Goal: Information Seeking & Learning: Learn about a topic

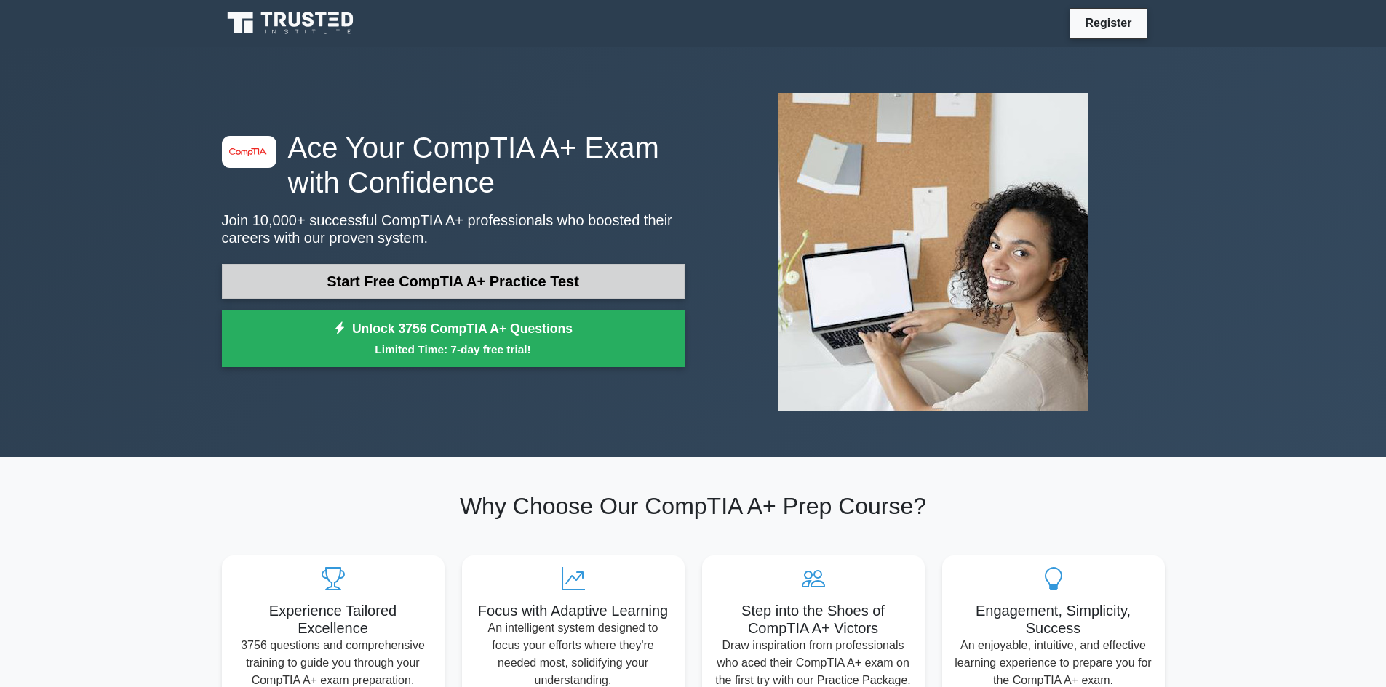
click at [436, 278] on link "Start Free CompTIA A+ Practice Test" at bounding box center [453, 281] width 463 height 35
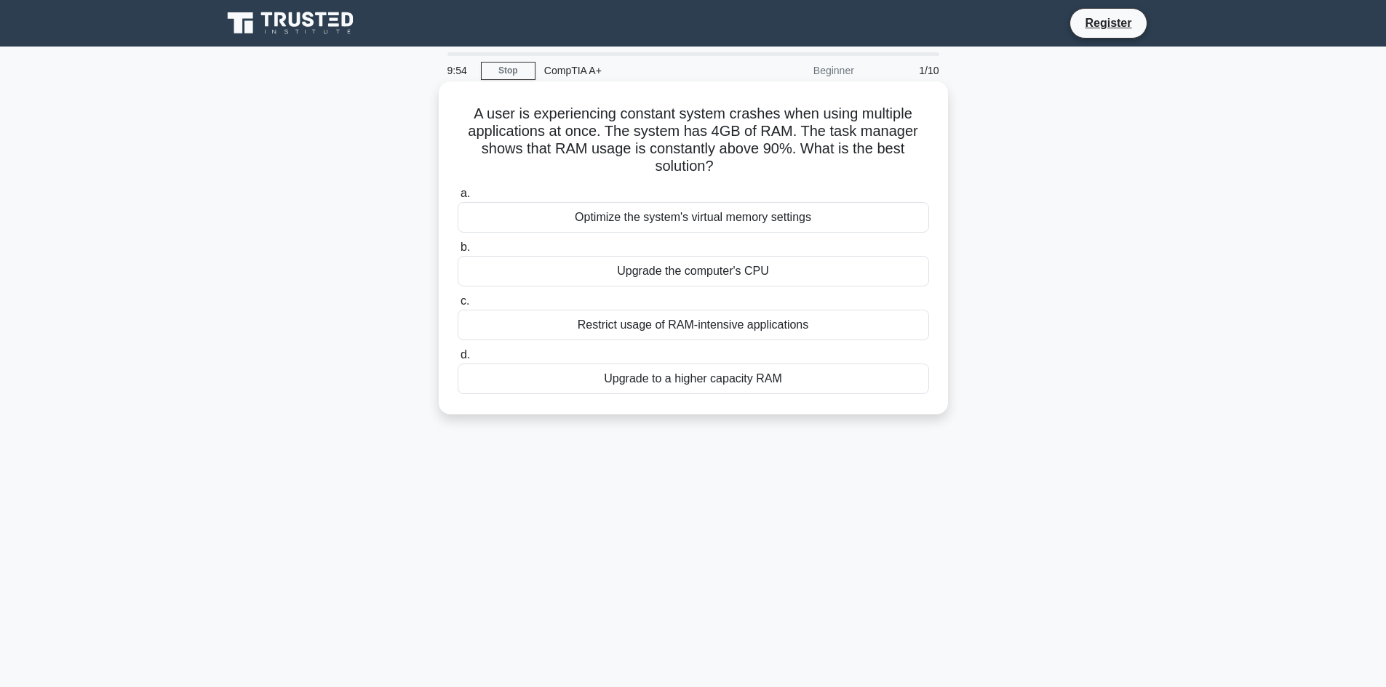
click at [646, 138] on h5 "A user is experiencing constant system crashes when using multiple applications…" at bounding box center [693, 140] width 474 height 71
drag, startPoint x: 829, startPoint y: 149, endPoint x: 786, endPoint y: 162, distance: 44.9
click at [829, 151] on h5 "A user is experiencing constant system crashes when using multiple applications…" at bounding box center [693, 140] width 474 height 71
click at [730, 385] on div "Upgrade to a higher capacity RAM" at bounding box center [693, 379] width 471 height 31
click at [458, 360] on input "d. Upgrade to a higher capacity RAM" at bounding box center [458, 355] width 0 height 9
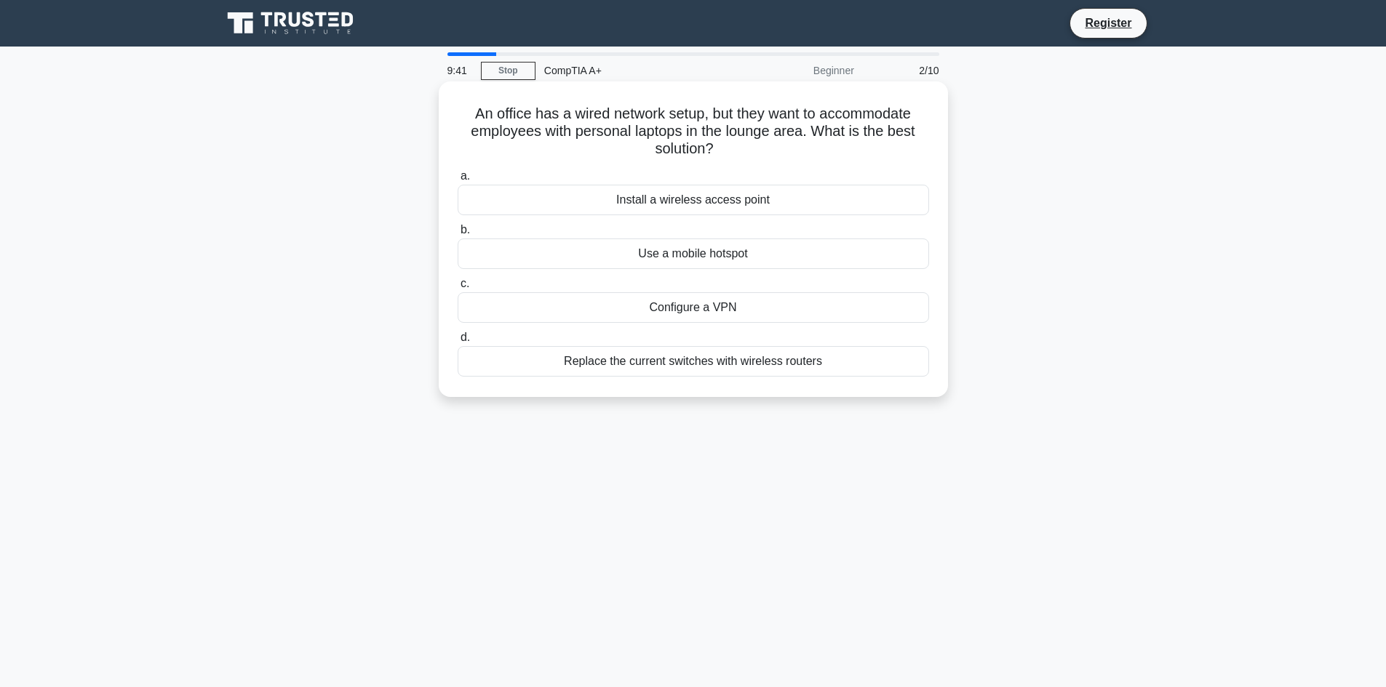
drag, startPoint x: 486, startPoint y: 115, endPoint x: 797, endPoint y: 150, distance: 312.6
click at [797, 150] on h5 "An office has a wired network setup, but they want to accommodate employees wit…" at bounding box center [693, 132] width 474 height 54
drag, startPoint x: 455, startPoint y: 116, endPoint x: 736, endPoint y: 150, distance: 282.9
click at [736, 150] on h5 "An office has a wired network setup, but they want to accommodate employees wit…" at bounding box center [693, 132] width 474 height 54
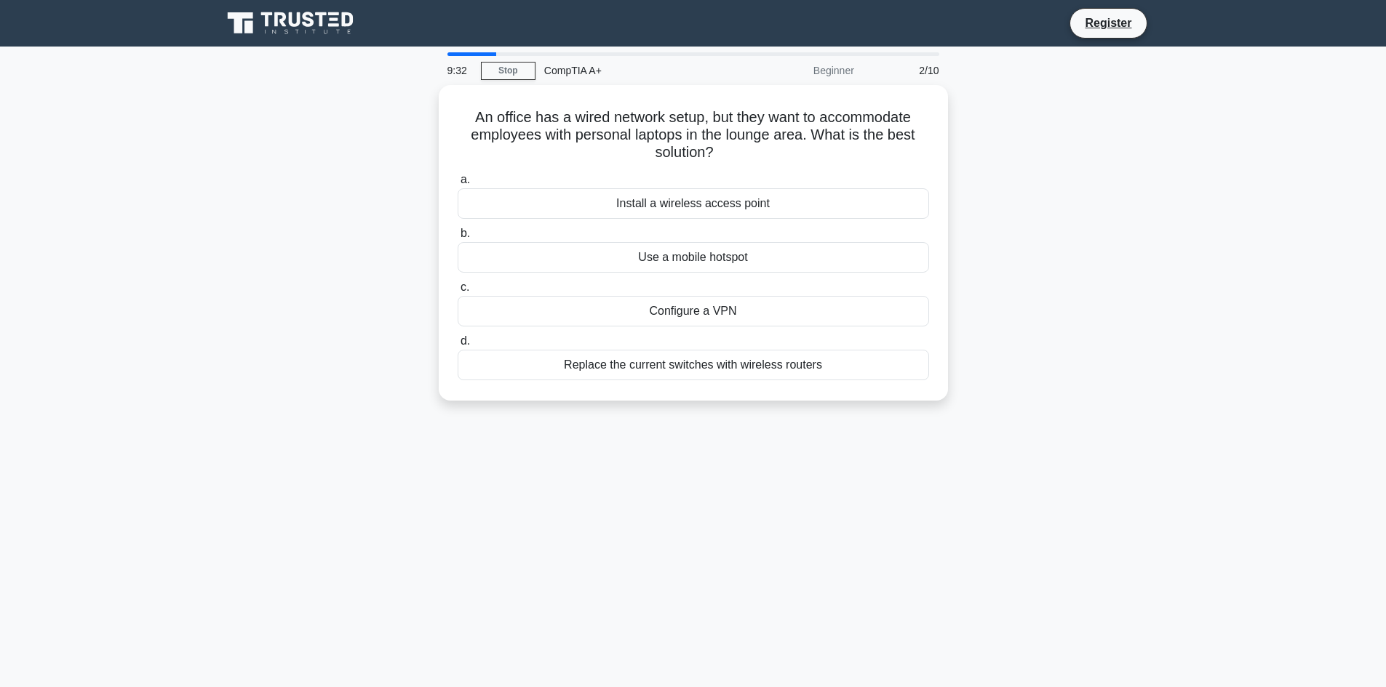
click at [952, 180] on div "An office has a wired network setup, but they want to accommodate employees wit…" at bounding box center [693, 251] width 960 height 333
click at [839, 196] on div "Install a wireless access point" at bounding box center [693, 200] width 471 height 31
click at [458, 181] on input "a. Install a wireless access point" at bounding box center [458, 176] width 0 height 9
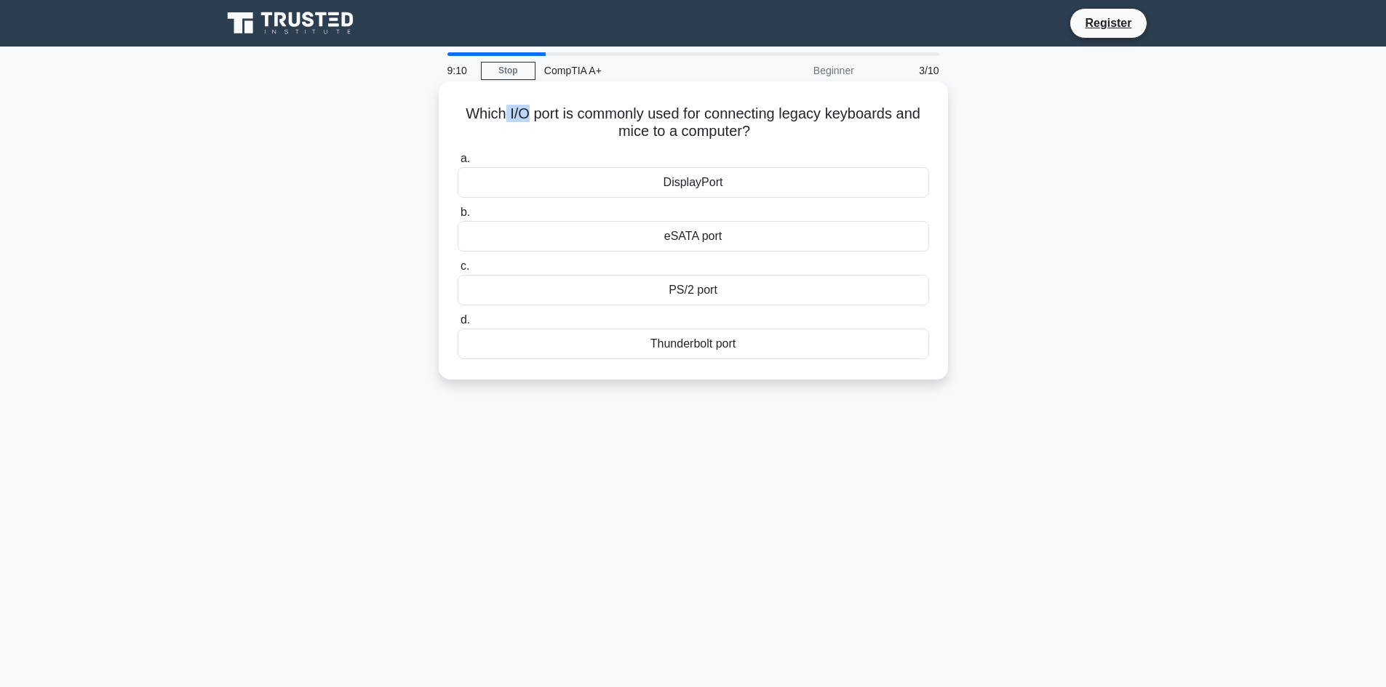
drag, startPoint x: 496, startPoint y: 114, endPoint x: 524, endPoint y: 117, distance: 27.8
click at [524, 117] on h5 "Which I/O port is commonly used for connecting legacy keyboards and mice to a c…" at bounding box center [693, 123] width 474 height 36
click at [503, 117] on h5 "Which I/O port is commonly used for connecting legacy keyboards and mice to a c…" at bounding box center [693, 123] width 474 height 36
click at [506, 117] on h5 "Which I/O port is commonly used for connecting legacy keyboards and mice to a c…" at bounding box center [693, 123] width 474 height 36
click at [714, 296] on div "PS/2 port" at bounding box center [693, 290] width 471 height 31
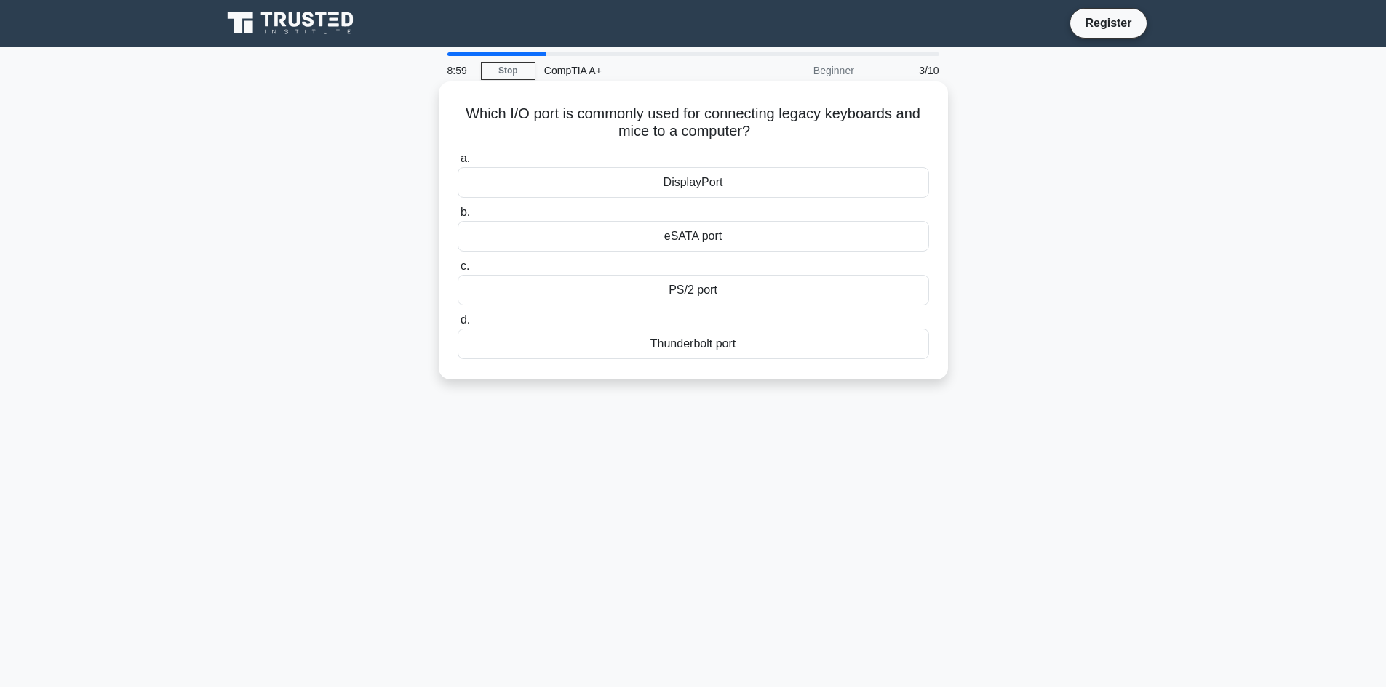
click at [458, 271] on input "c. PS/2 port" at bounding box center [458, 266] width 0 height 9
click at [779, 306] on div "Turn off display" at bounding box center [693, 290] width 471 height 31
click at [458, 271] on input "c. Turn off display" at bounding box center [458, 266] width 0 height 9
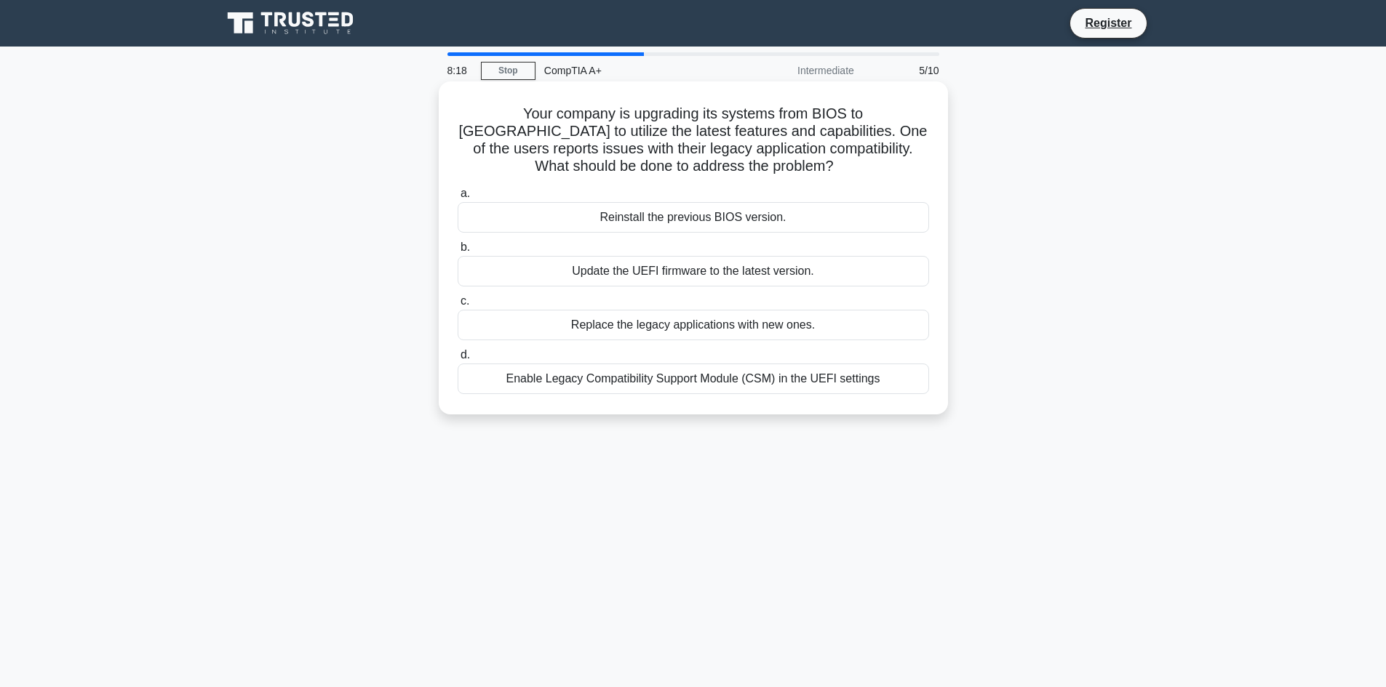
click at [746, 379] on div "Enable Legacy Compatibility Support Module (CSM) in the UEFI settings" at bounding box center [693, 379] width 471 height 31
click at [458, 360] on input "d. Enable Legacy Compatibility Support Module (CSM) in the UEFI settings" at bounding box center [458, 355] width 0 height 9
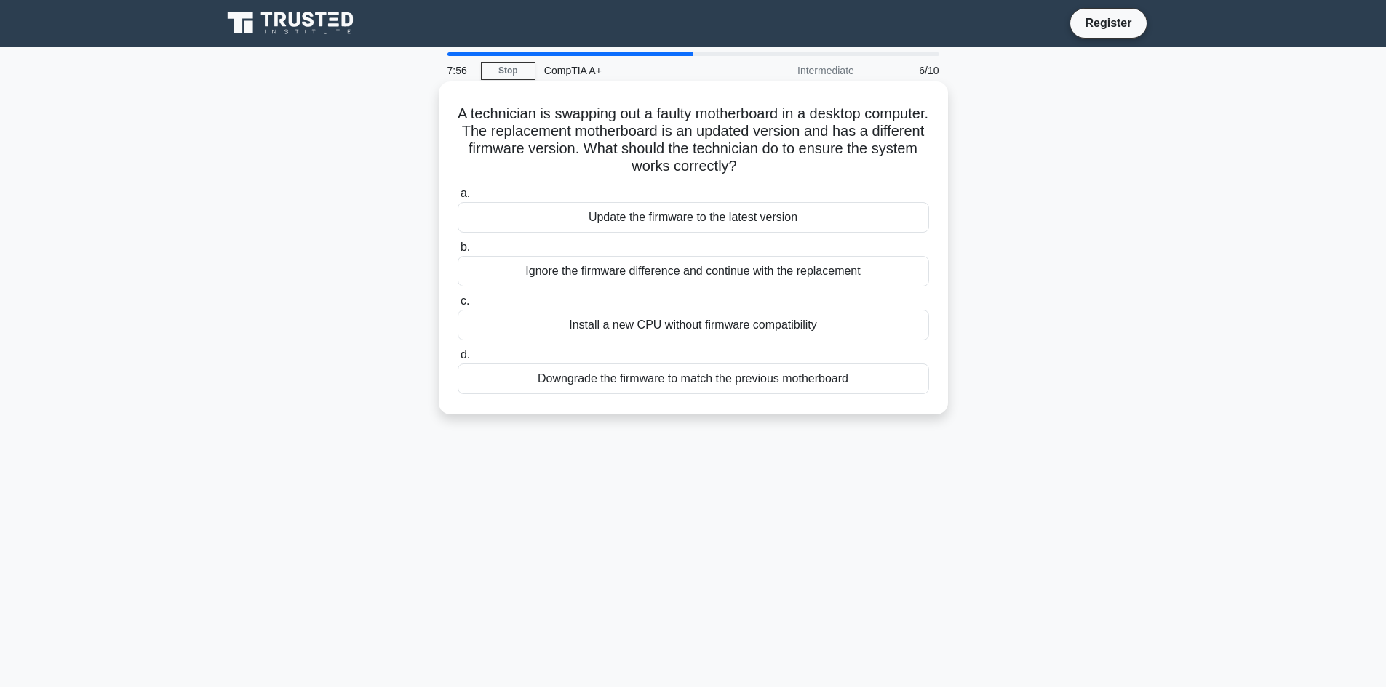
click at [754, 231] on div "Update the firmware to the latest version" at bounding box center [693, 217] width 471 height 31
click at [458, 199] on input "a. Update the firmware to the latest version" at bounding box center [458, 193] width 0 height 9
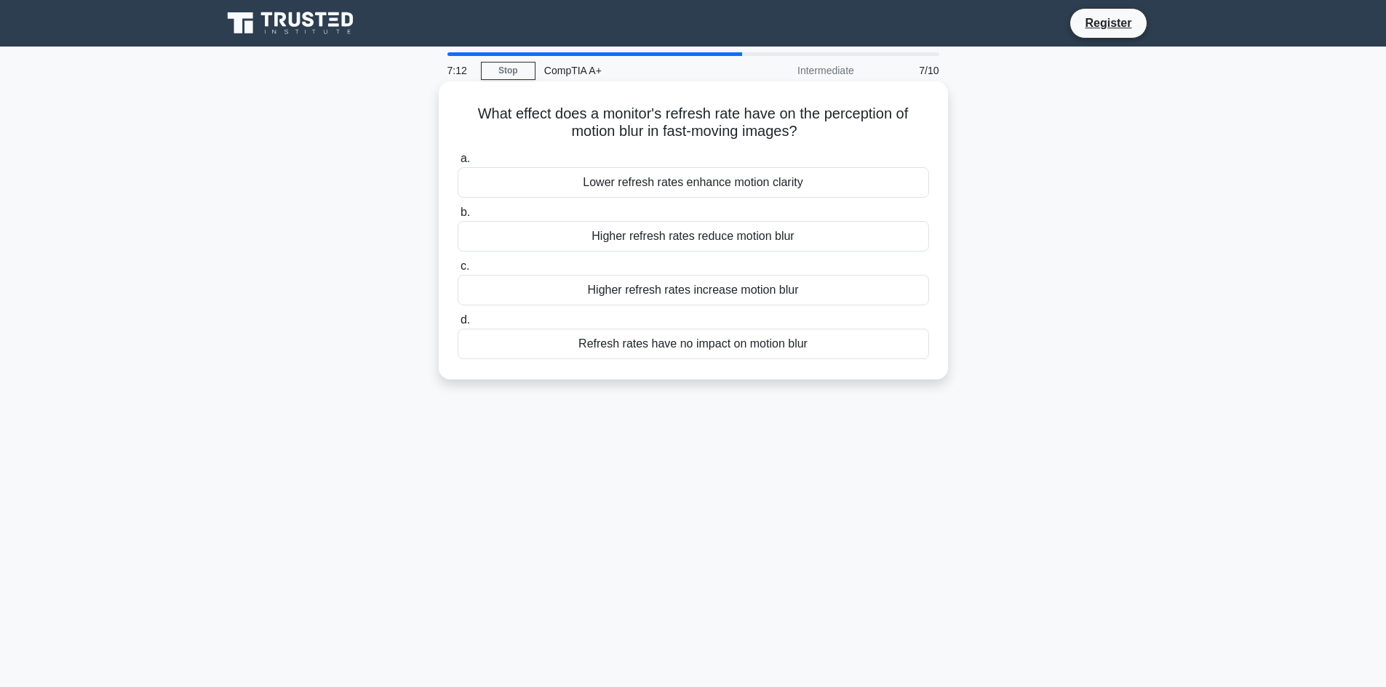
click at [781, 229] on div "Higher refresh rates reduce motion blur" at bounding box center [693, 236] width 471 height 31
click at [458, 218] on input "b. Higher refresh rates reduce motion blur" at bounding box center [458, 212] width 0 height 9
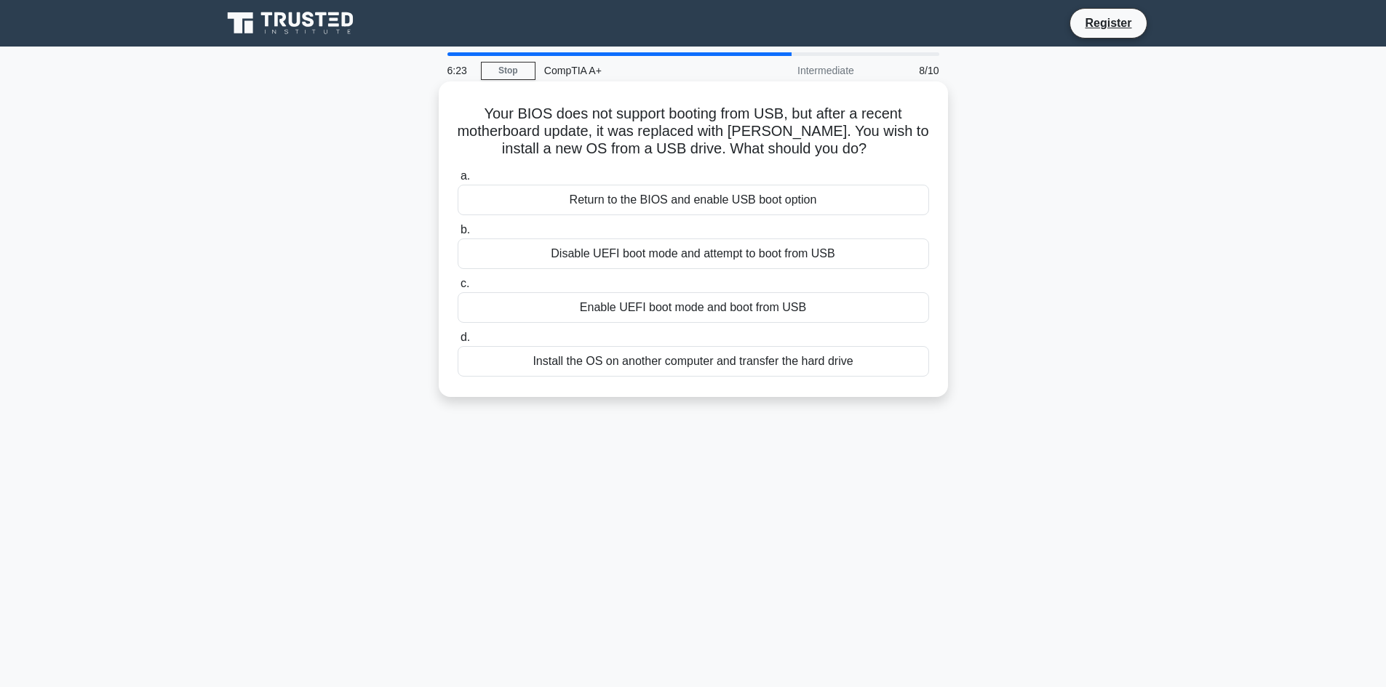
click at [774, 372] on div "Install the OS on another computer and transfer the hard drive" at bounding box center [693, 361] width 471 height 31
click at [458, 343] on input "d. Install the OS on another computer and transfer the hard drive" at bounding box center [458, 337] width 0 height 9
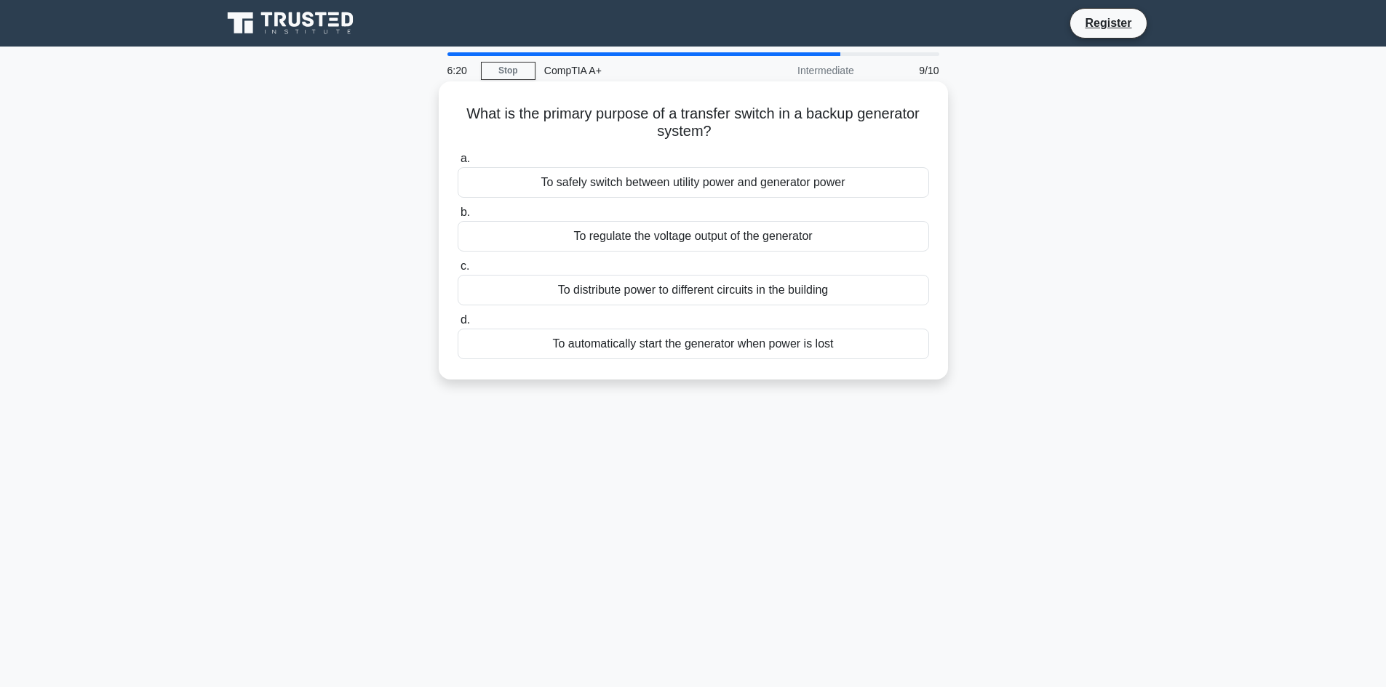
click at [730, 117] on h5 "What is the primary purpose of a transfer switch in a backup generator system? …" at bounding box center [693, 123] width 474 height 36
click at [645, 107] on h5 "What is the primary purpose of a transfer switch in a backup generator system? …" at bounding box center [693, 123] width 474 height 36
click at [737, 111] on h5 "What is the primary purpose of a transfer switch in a backup generator system? …" at bounding box center [693, 123] width 474 height 36
click at [856, 108] on h5 "What is the primary purpose of a transfer switch in a backup generator system? …" at bounding box center [693, 123] width 474 height 36
click at [784, 237] on div "To regulate the voltage output of the generator" at bounding box center [693, 236] width 471 height 31
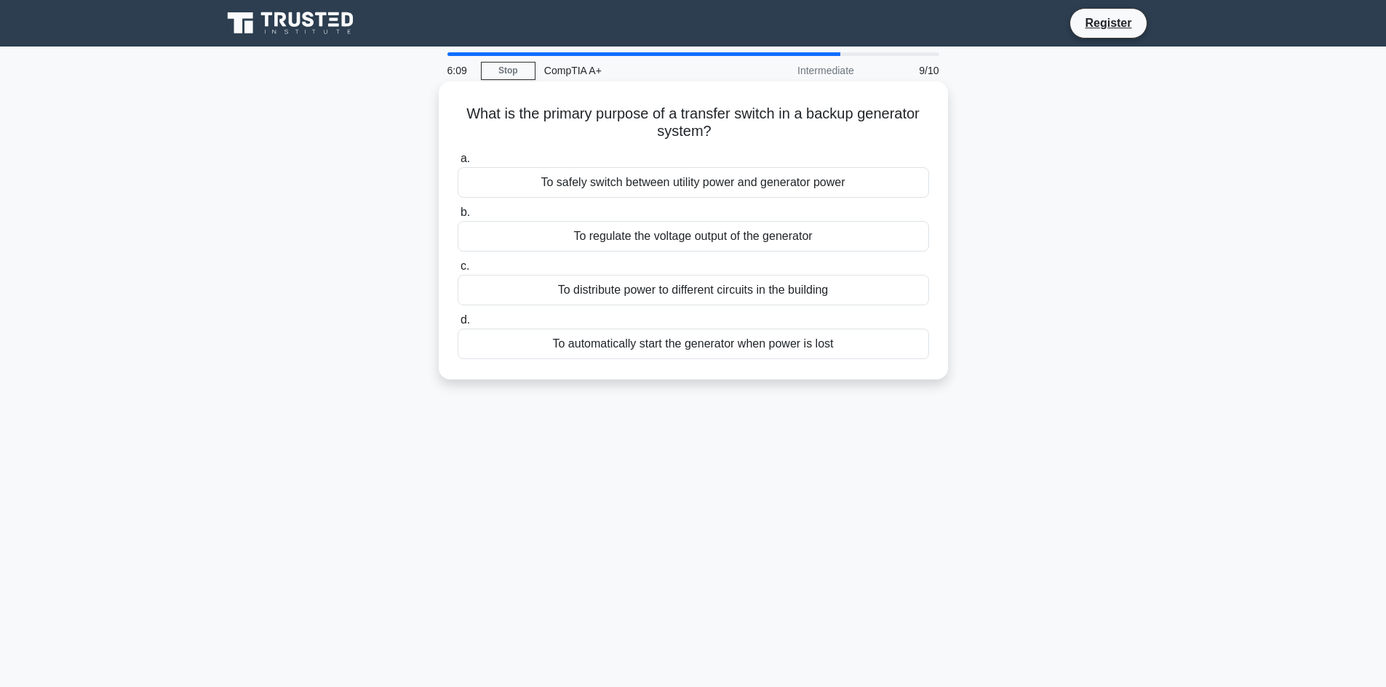
click at [458, 218] on input "b. To regulate the voltage output of the generator" at bounding box center [458, 212] width 0 height 9
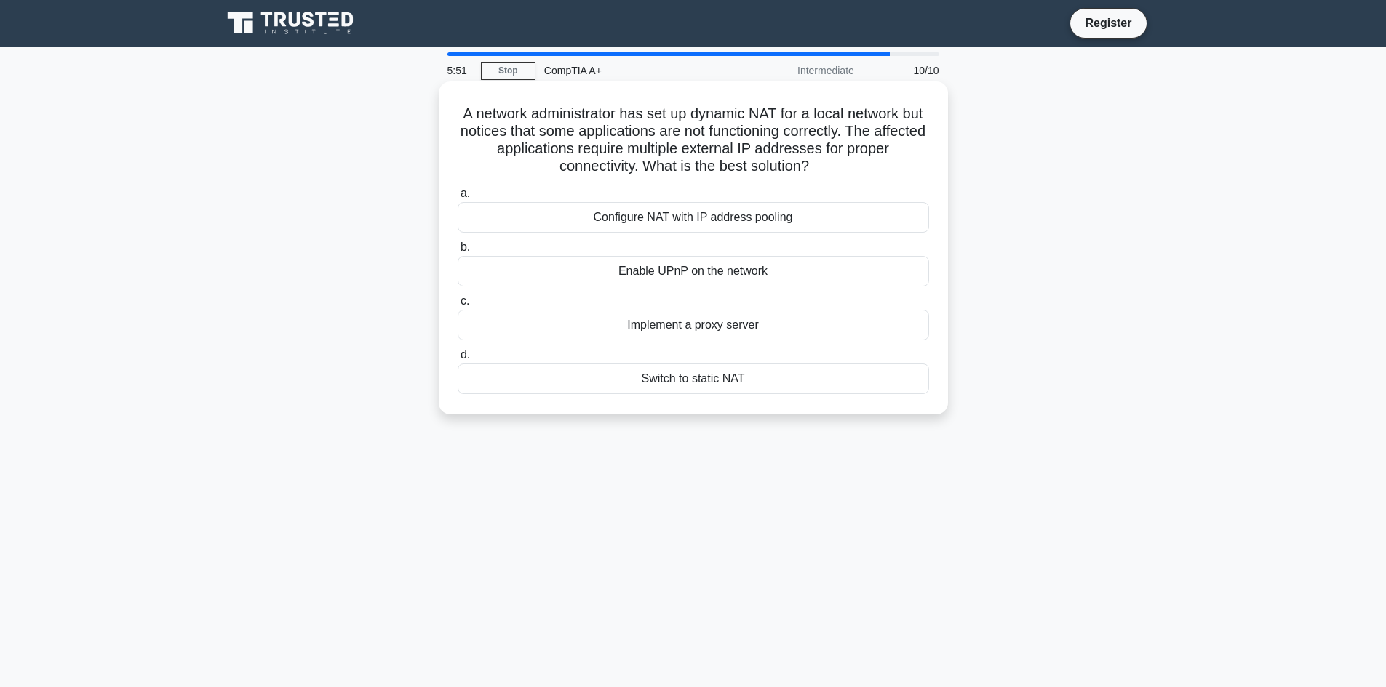
drag, startPoint x: 770, startPoint y: 333, endPoint x: 779, endPoint y: 344, distance: 14.4
click at [774, 335] on div "Implement a proxy server" at bounding box center [693, 325] width 471 height 31
click at [458, 306] on input "c. Implement a proxy server" at bounding box center [458, 301] width 0 height 9
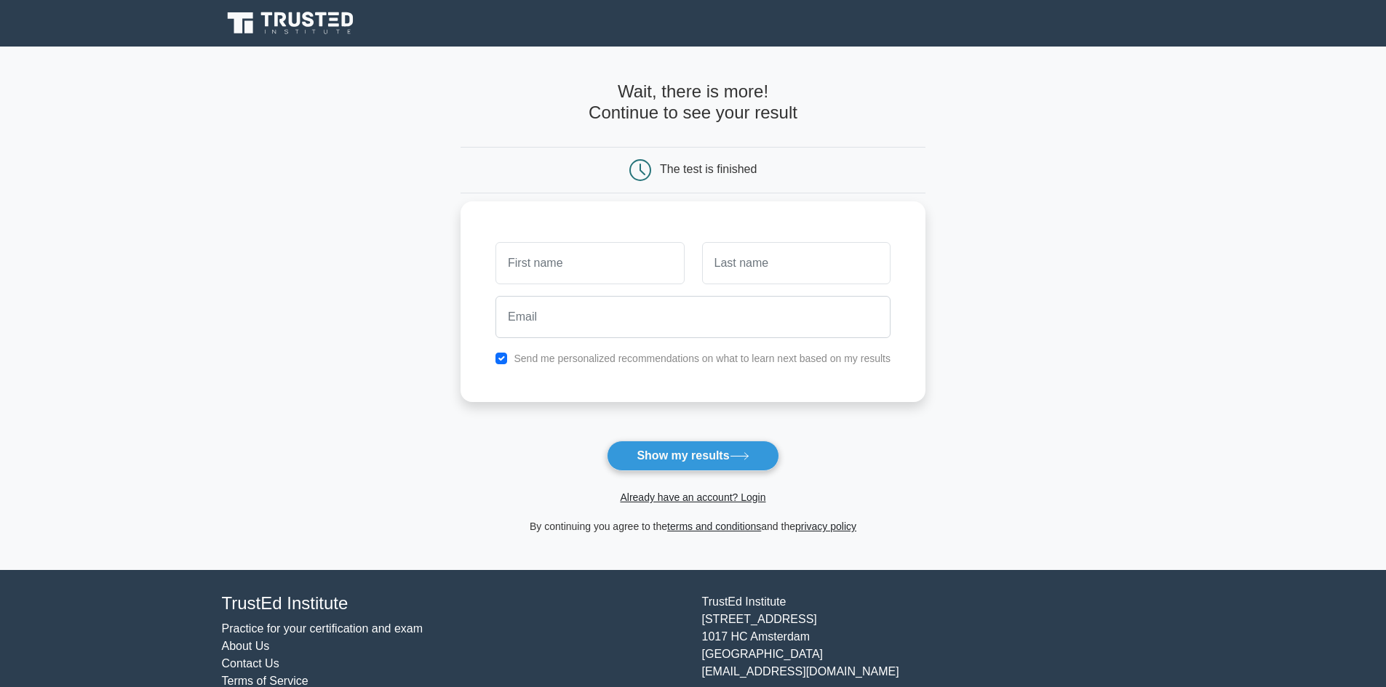
type input "v"
type input "f"
type input "gage"
click at [765, 264] on input "d" at bounding box center [796, 263] width 188 height 42
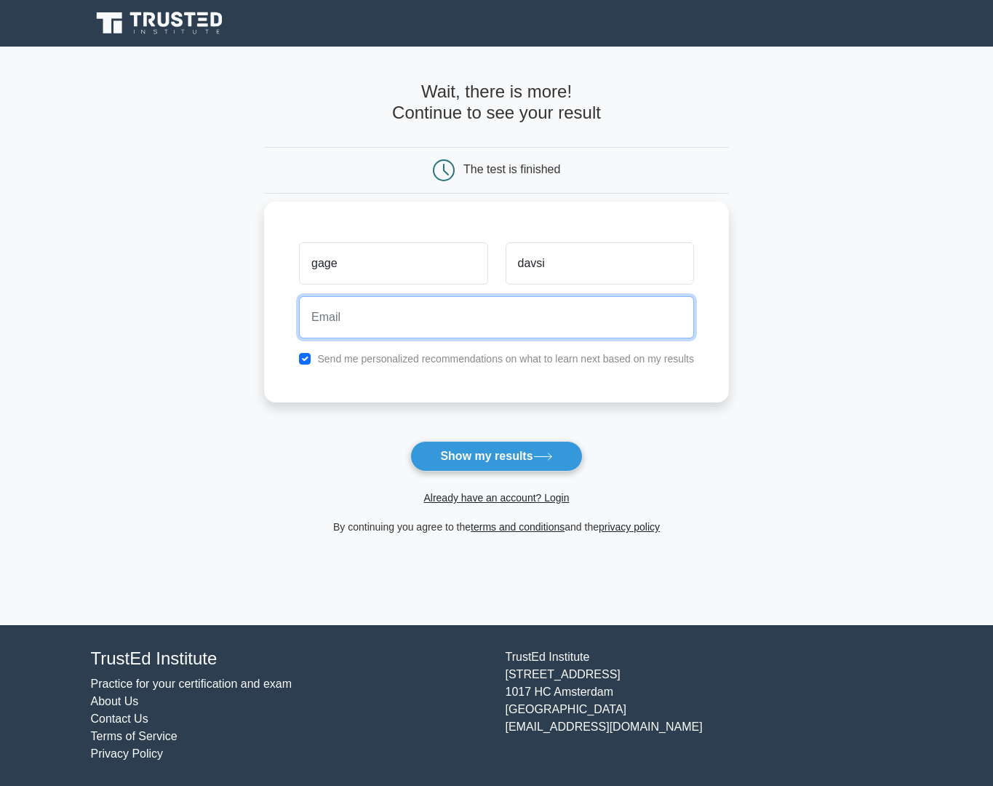
drag, startPoint x: 637, startPoint y: 298, endPoint x: 631, endPoint y: 274, distance: 24.2
click at [637, 297] on input "email" at bounding box center [496, 317] width 395 height 42
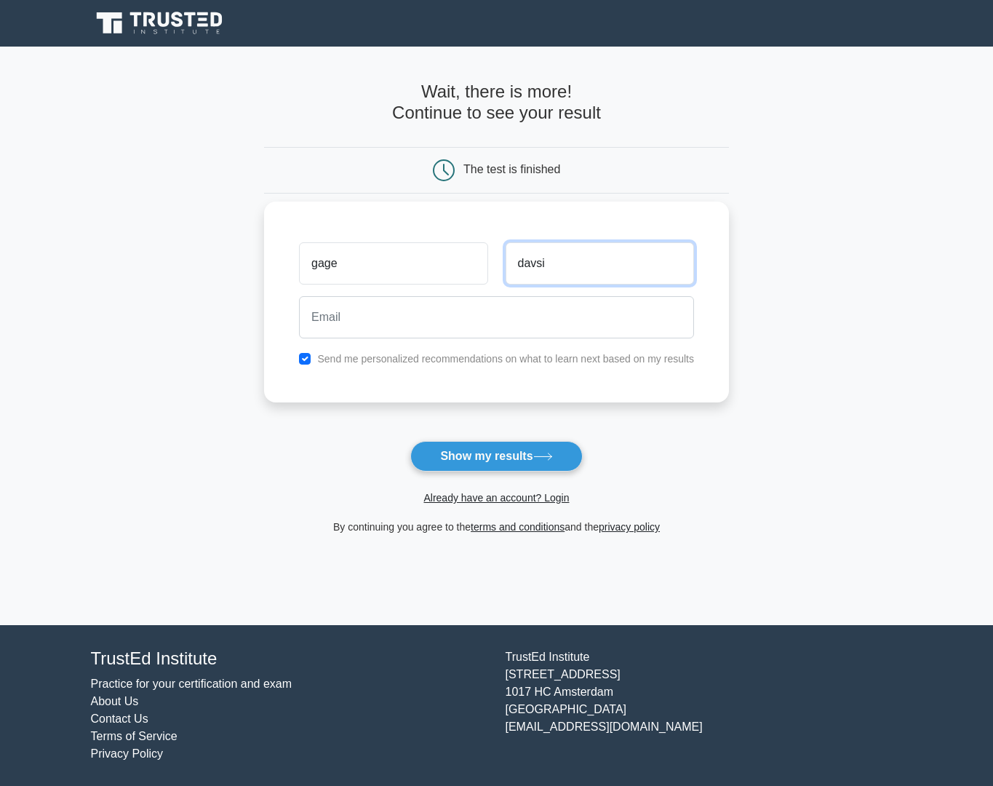
click at [630, 272] on input "davsi" at bounding box center [600, 263] width 188 height 42
type input "davis"
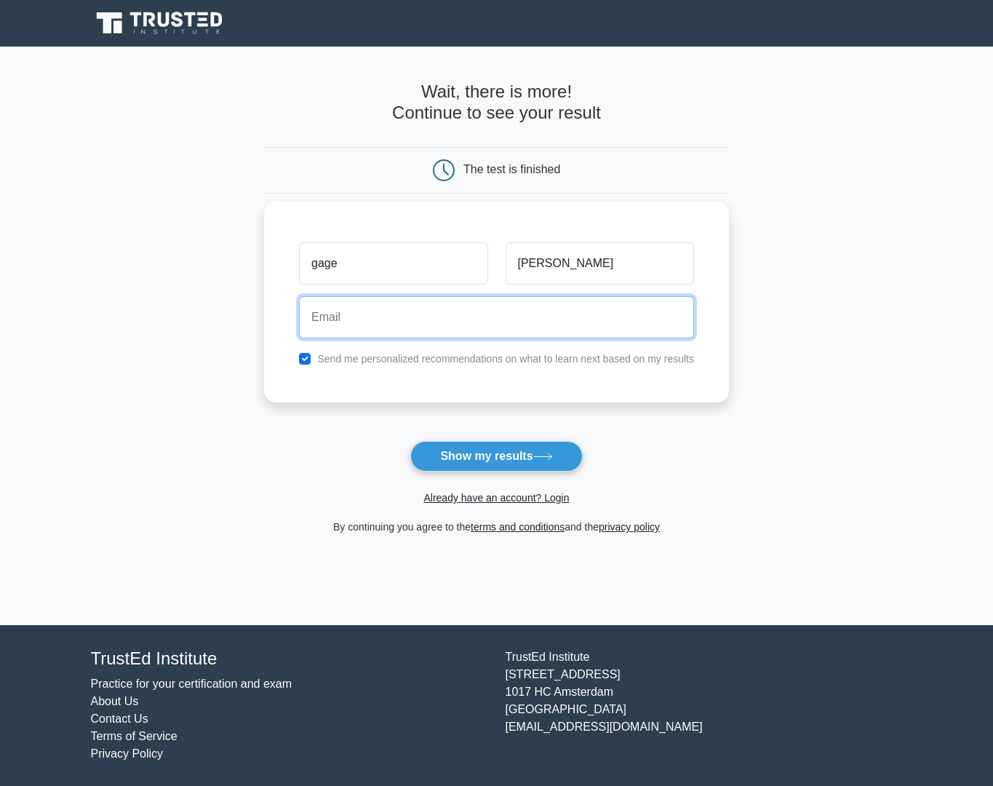
click at [421, 327] on input "email" at bounding box center [496, 317] width 395 height 42
type input "burnloxx@gmail.com"
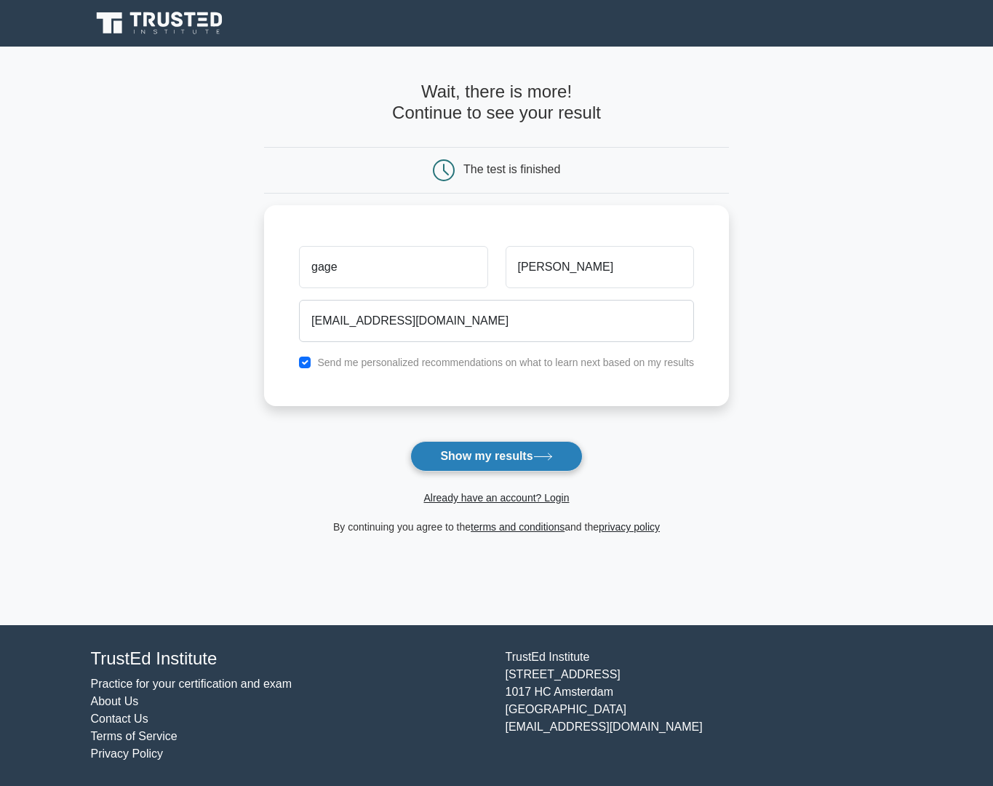
click at [530, 464] on button "Show my results" at bounding box center [496, 456] width 172 height 31
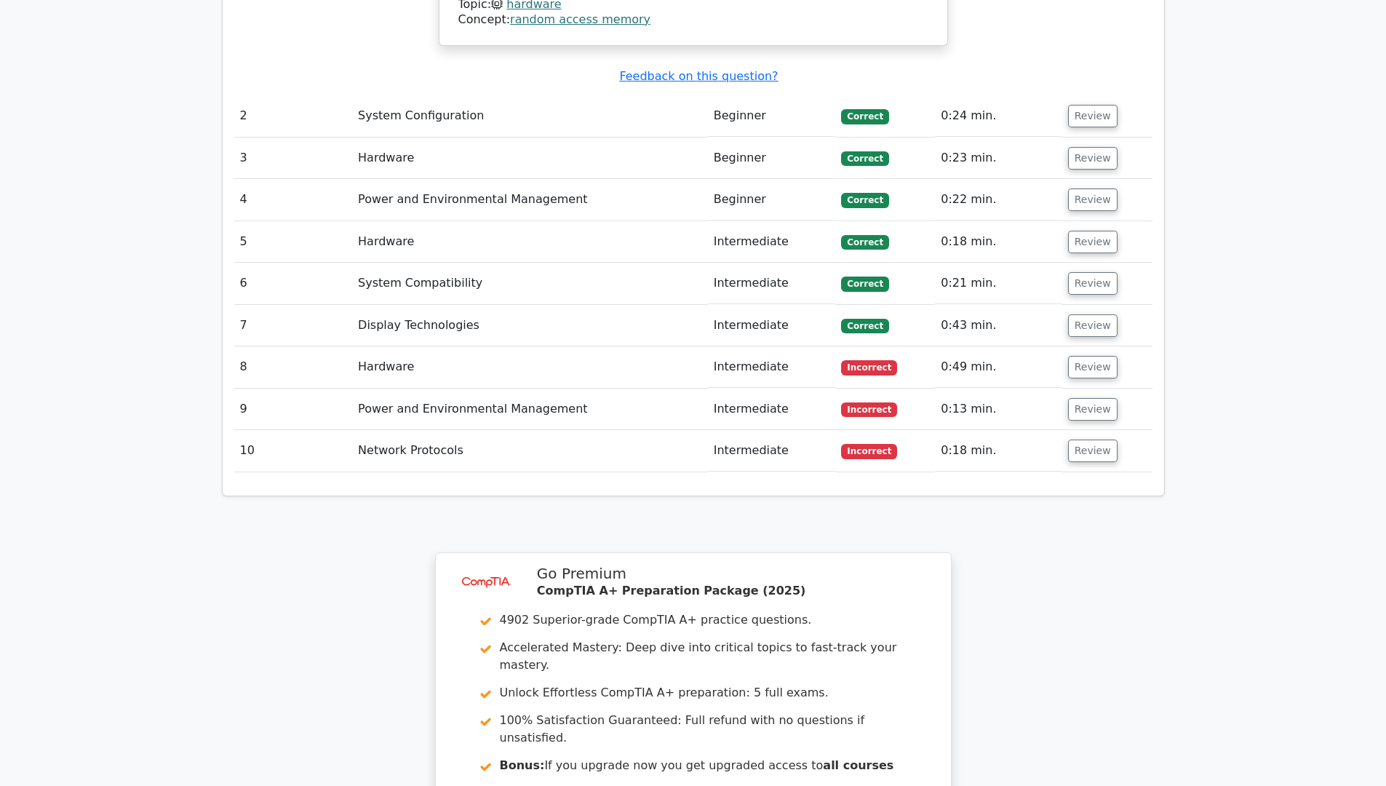
scroll to position [1528, 0]
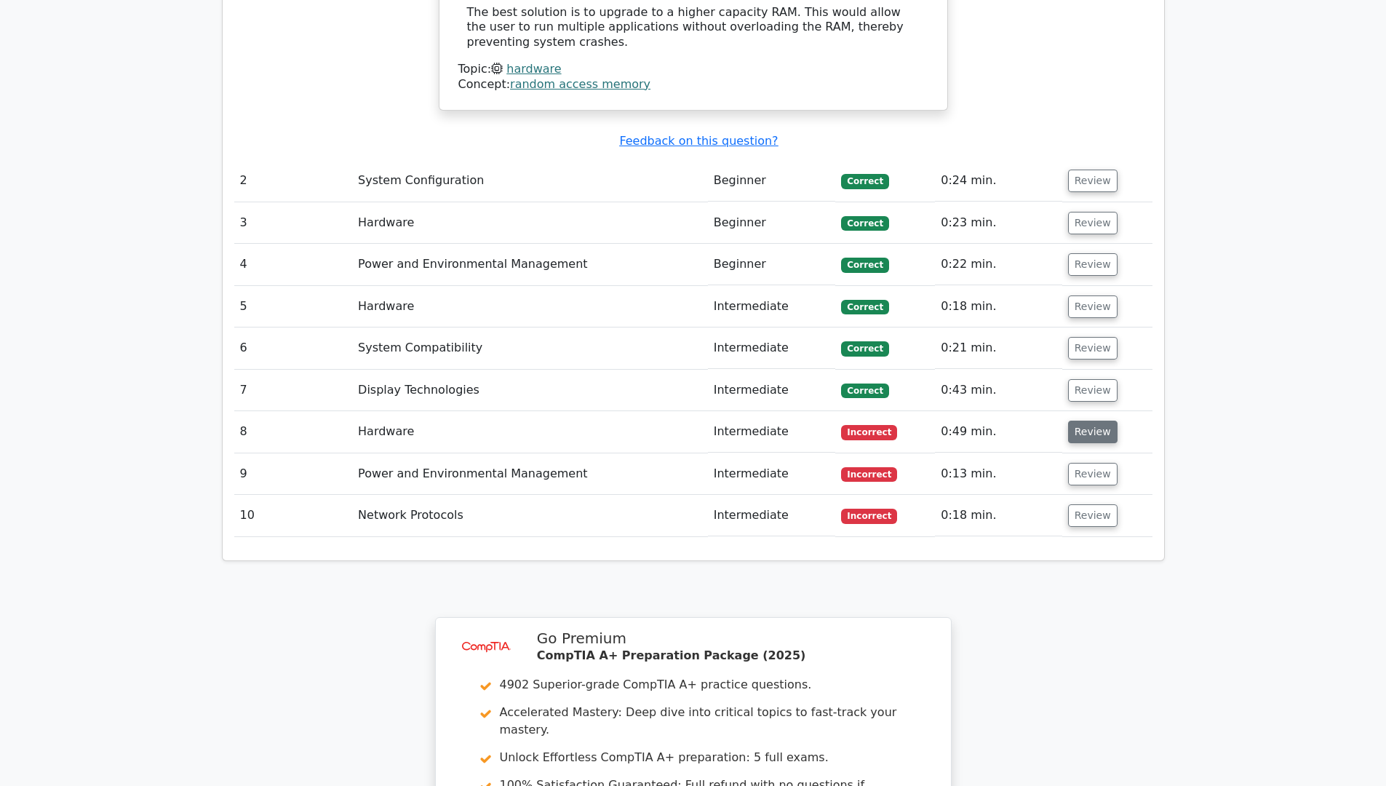
click at [981, 420] on button "Review" at bounding box center [1092, 431] width 49 height 23
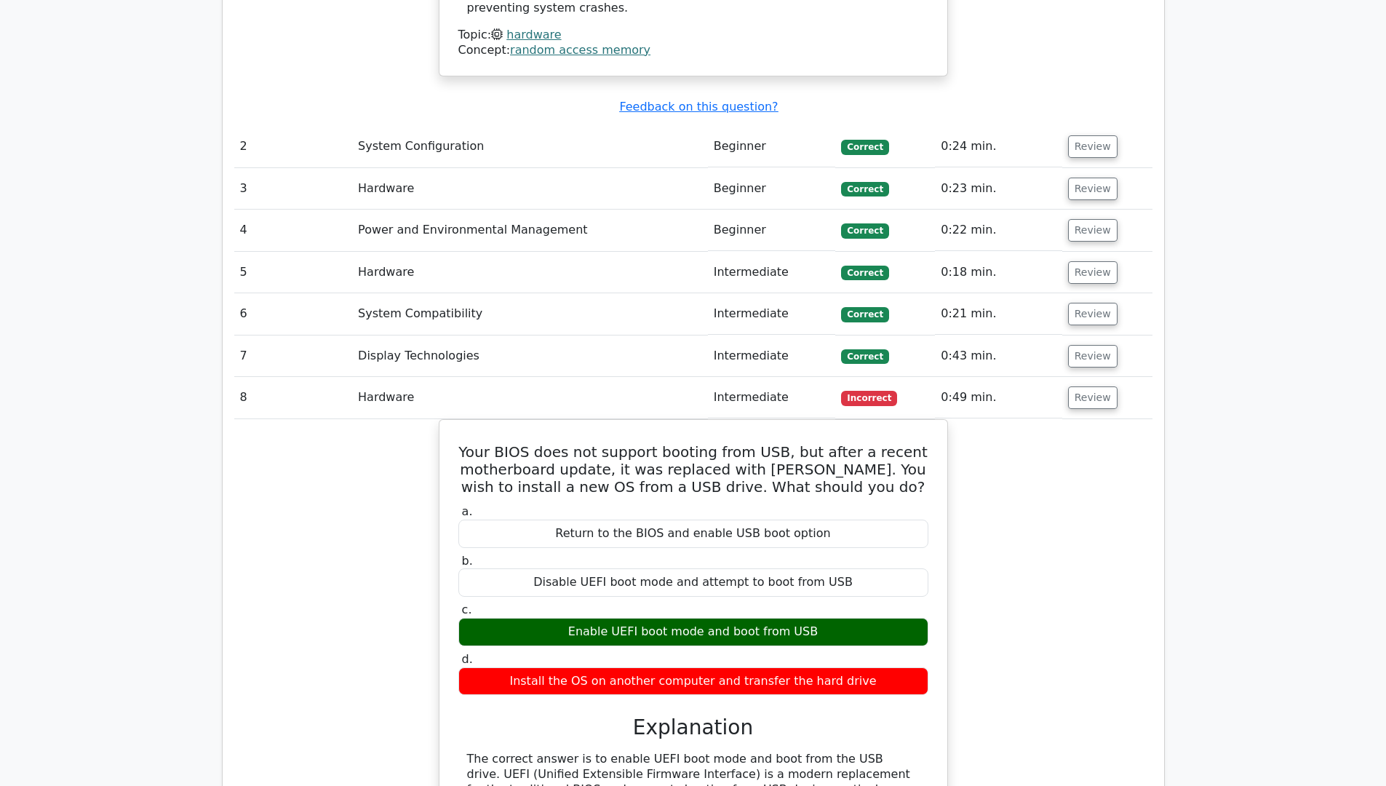
scroll to position [1673, 0]
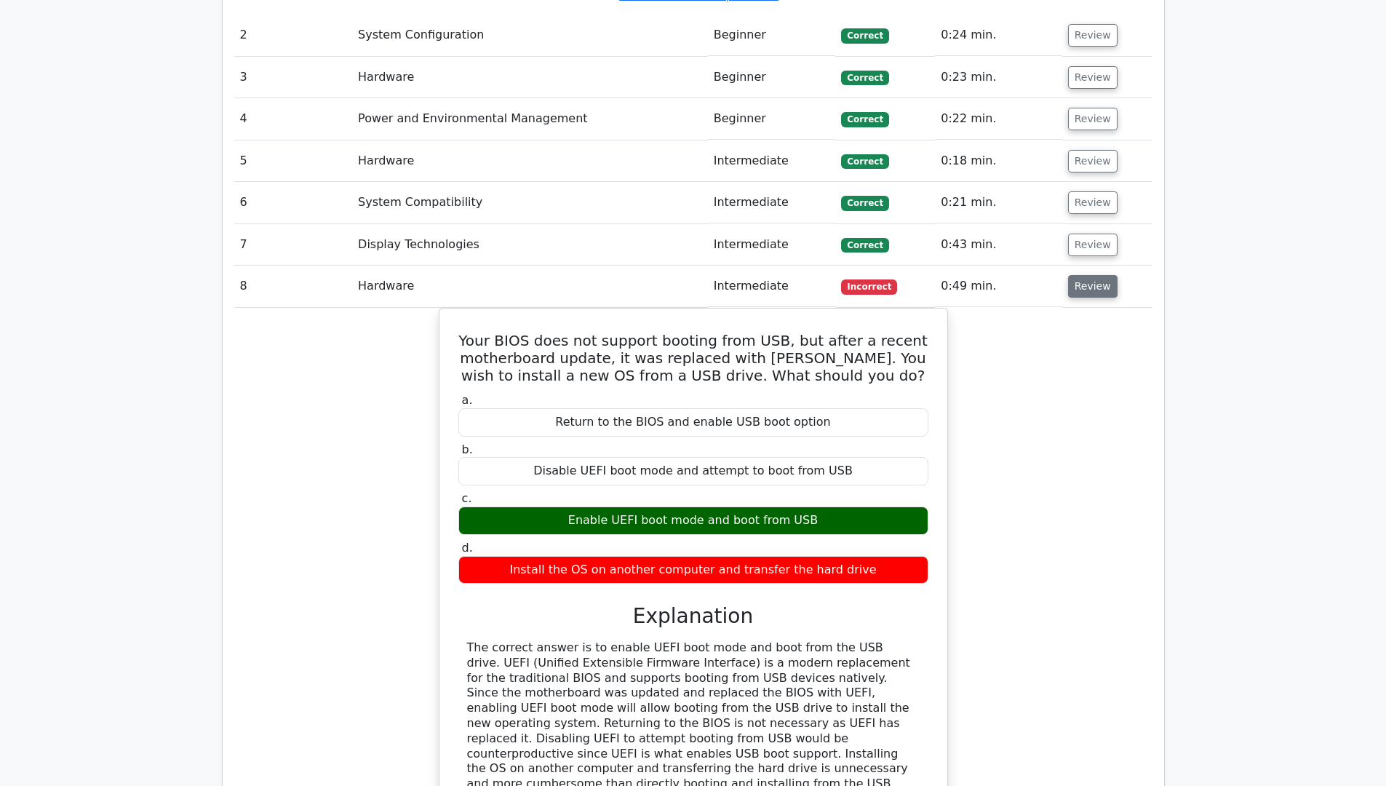
click at [981, 275] on button "Review" at bounding box center [1092, 286] width 49 height 23
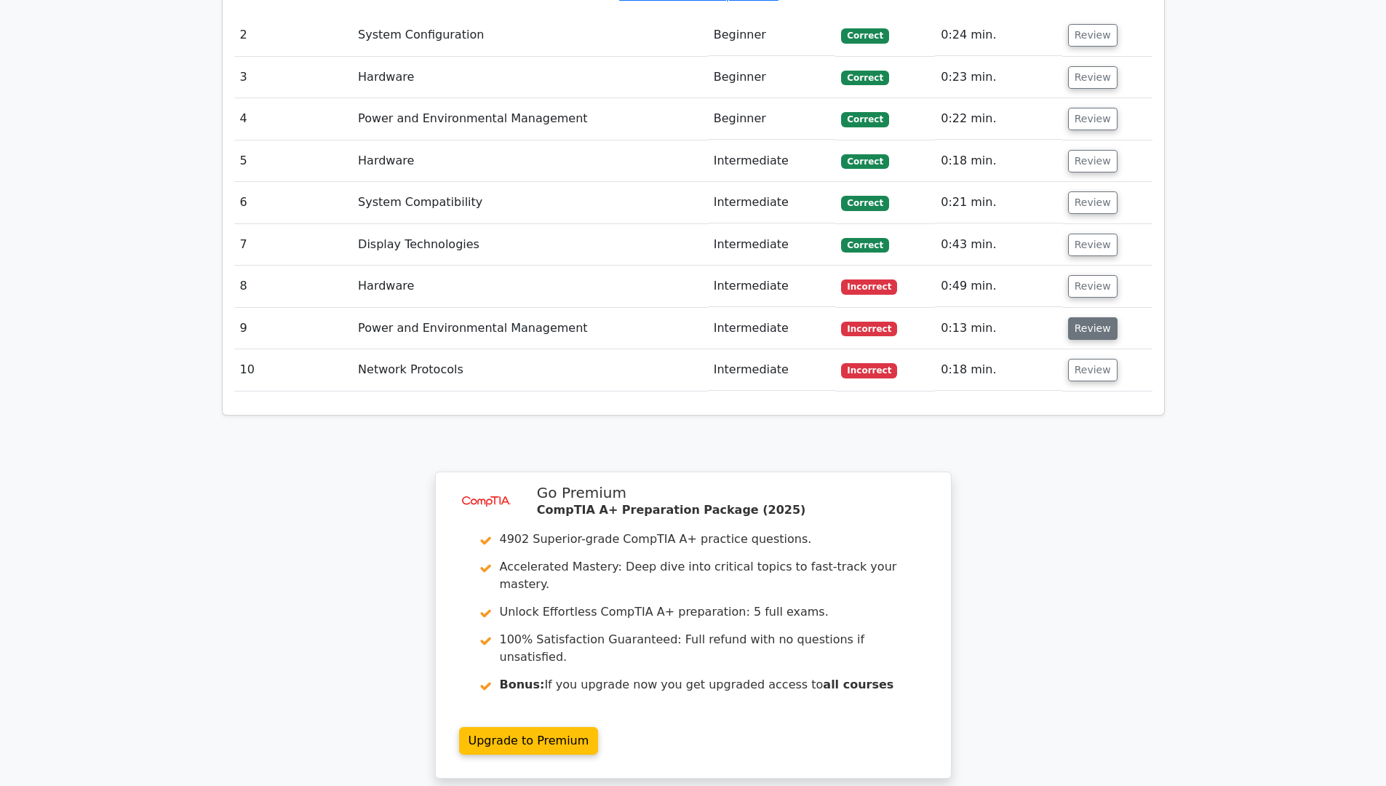
click at [981, 317] on button "Review" at bounding box center [1092, 328] width 49 height 23
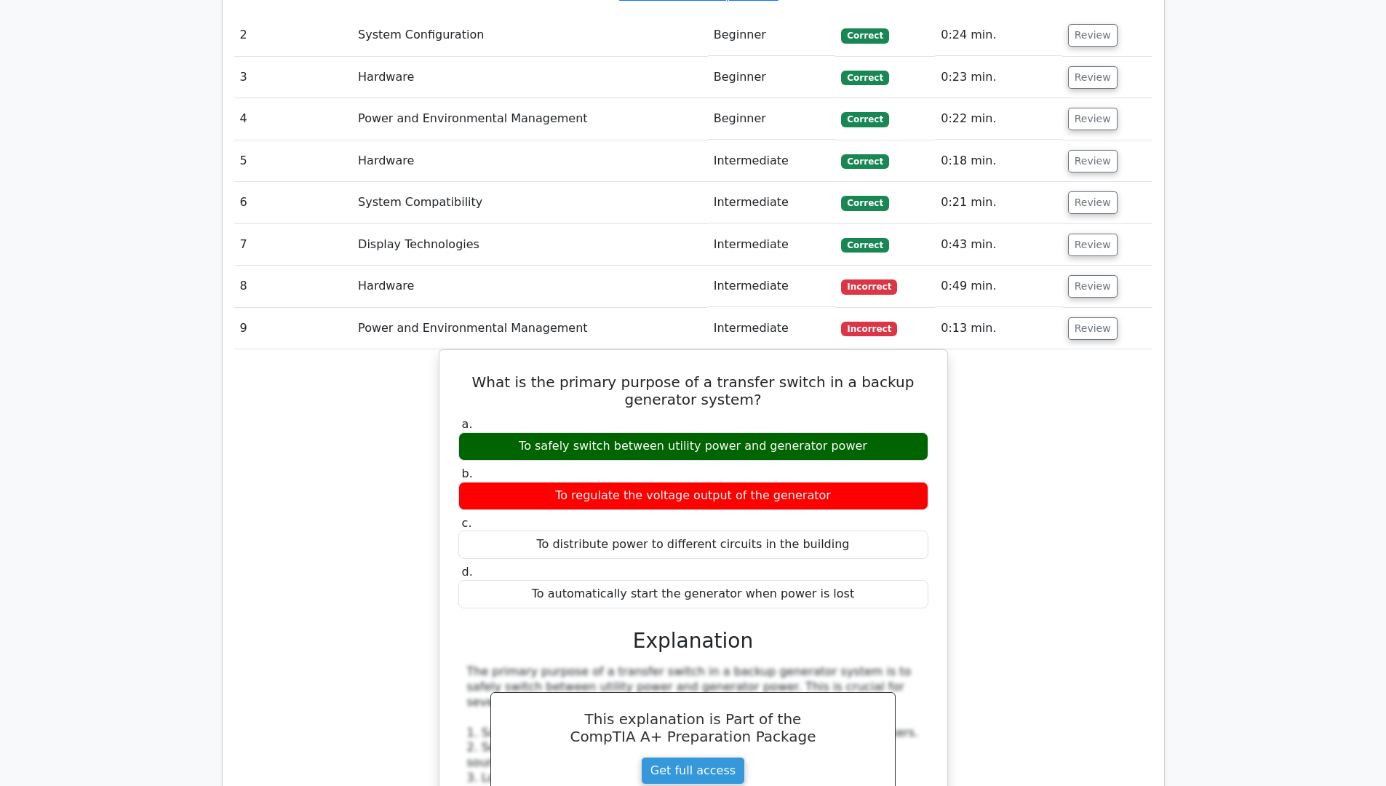
drag, startPoint x: 1088, startPoint y: 252, endPoint x: 1076, endPoint y: 271, distance: 22.6
click at [981, 275] on button "Review" at bounding box center [1092, 286] width 49 height 23
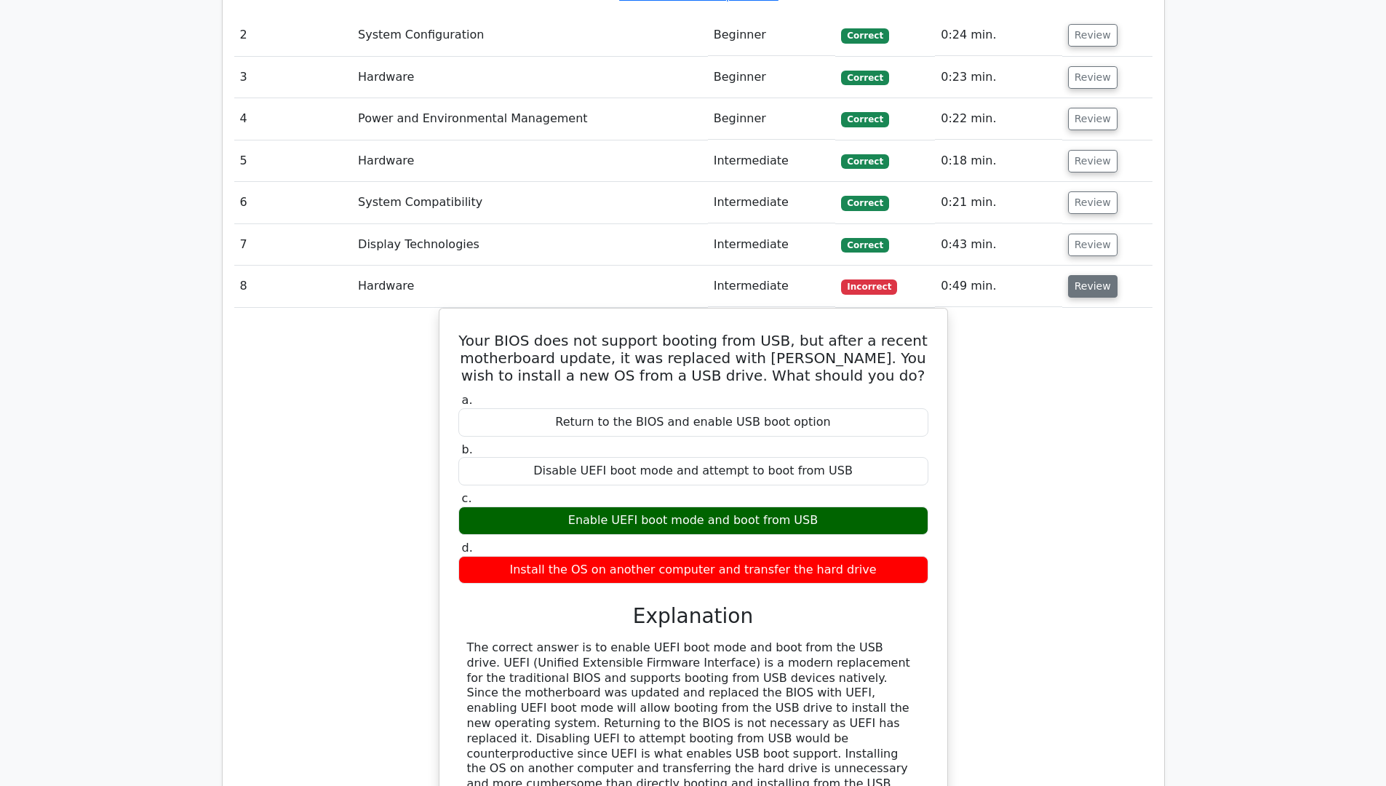
click at [981, 275] on button "Review" at bounding box center [1092, 286] width 49 height 23
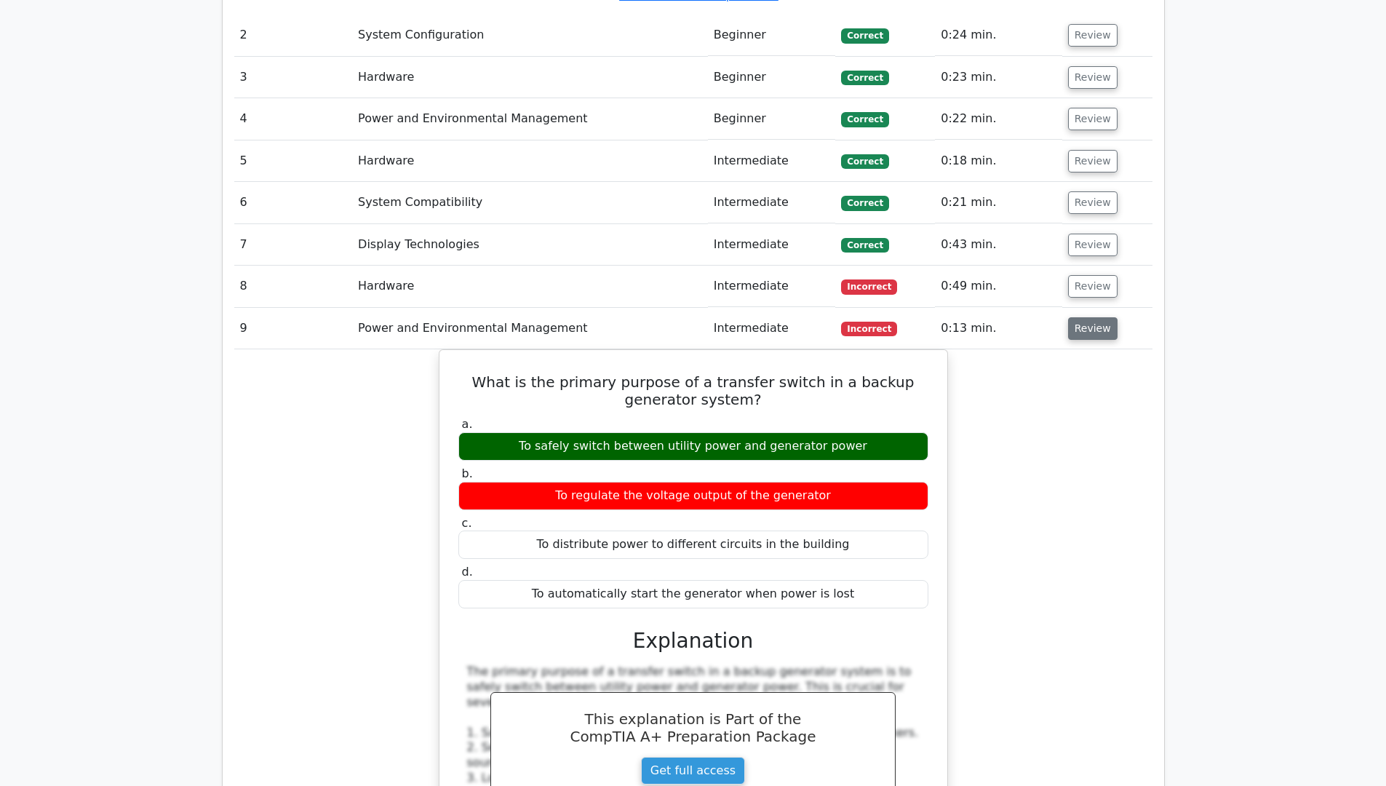
click at [981, 317] on button "Review" at bounding box center [1092, 328] width 49 height 23
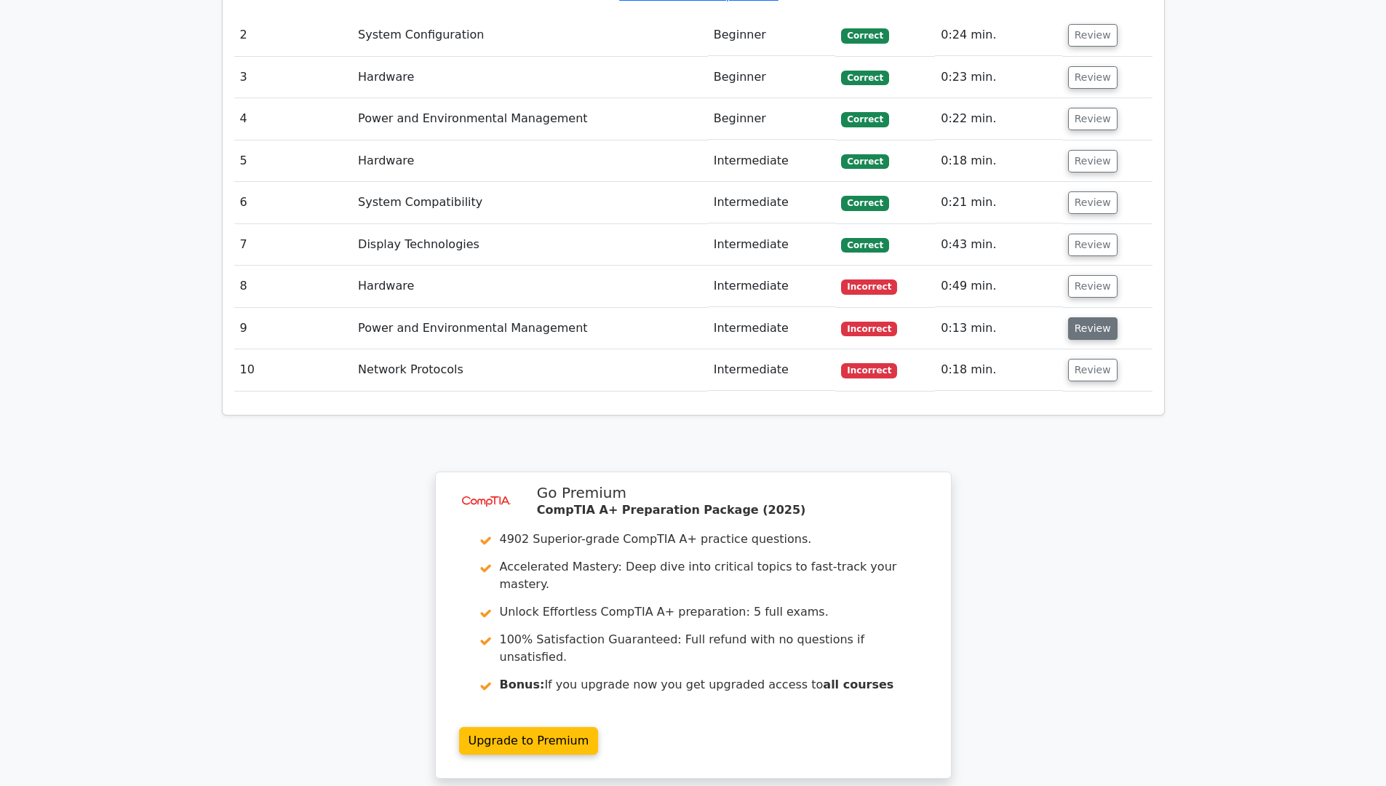
click at [981, 317] on button "Review" at bounding box center [1092, 328] width 49 height 23
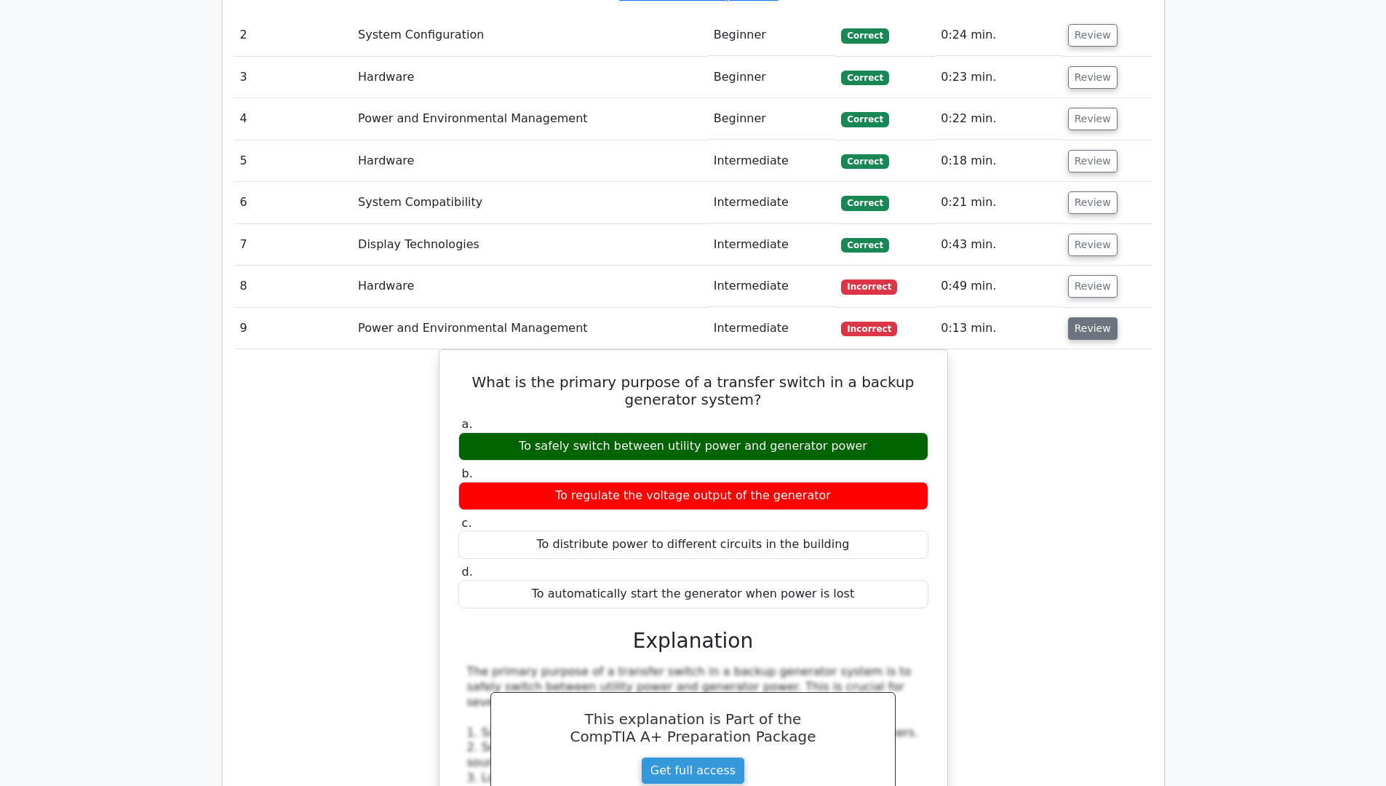
click at [981, 317] on button "Review" at bounding box center [1092, 328] width 49 height 23
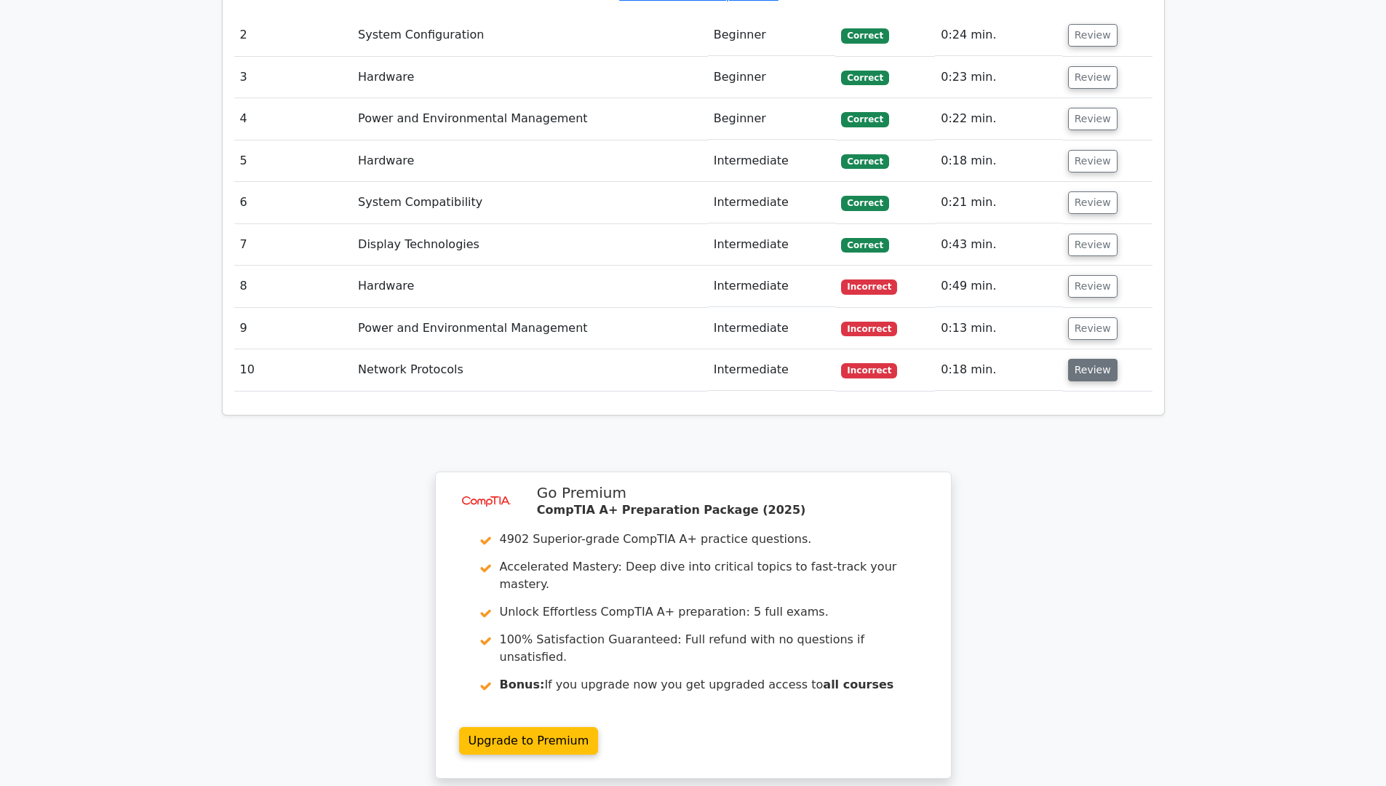
click at [981, 359] on button "Review" at bounding box center [1092, 370] width 49 height 23
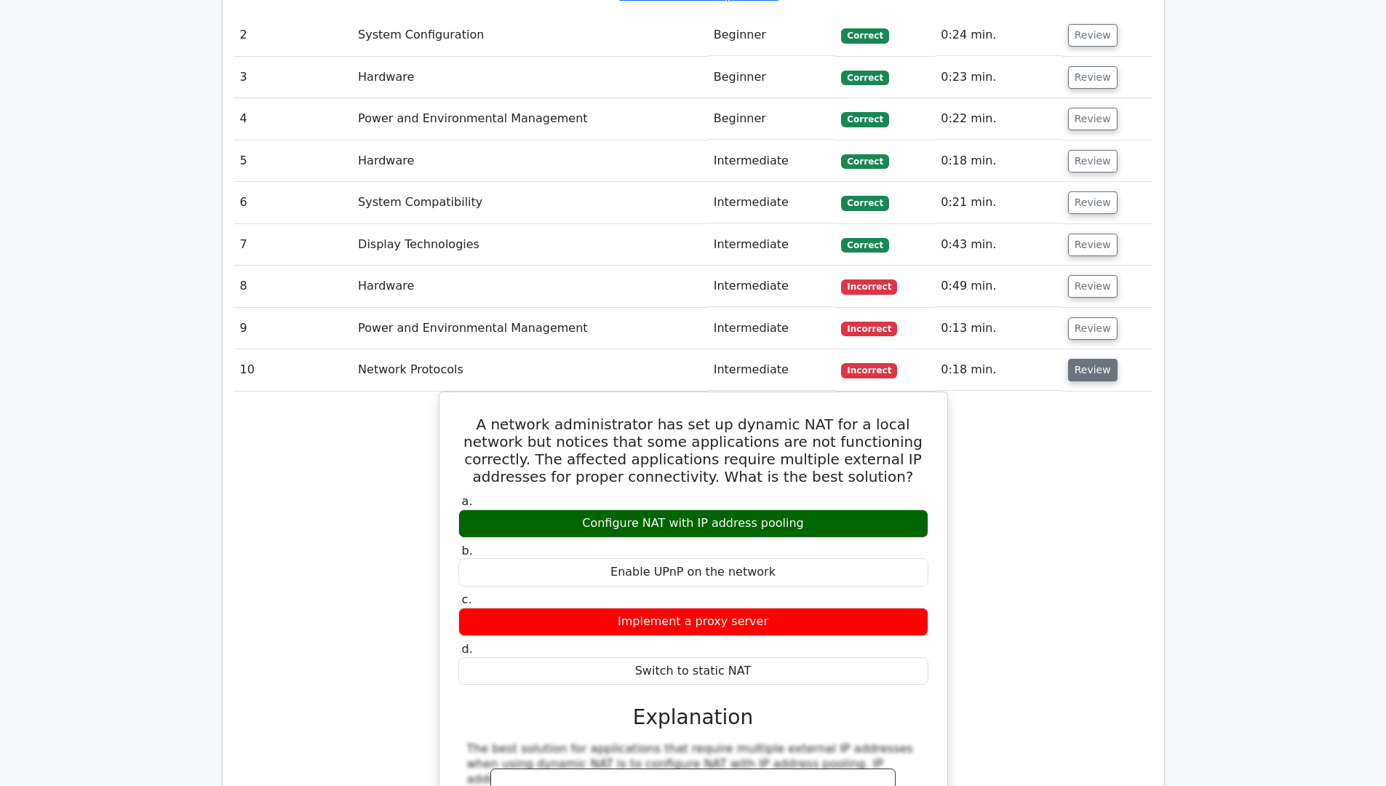
click at [981, 359] on button "Review" at bounding box center [1092, 370] width 49 height 23
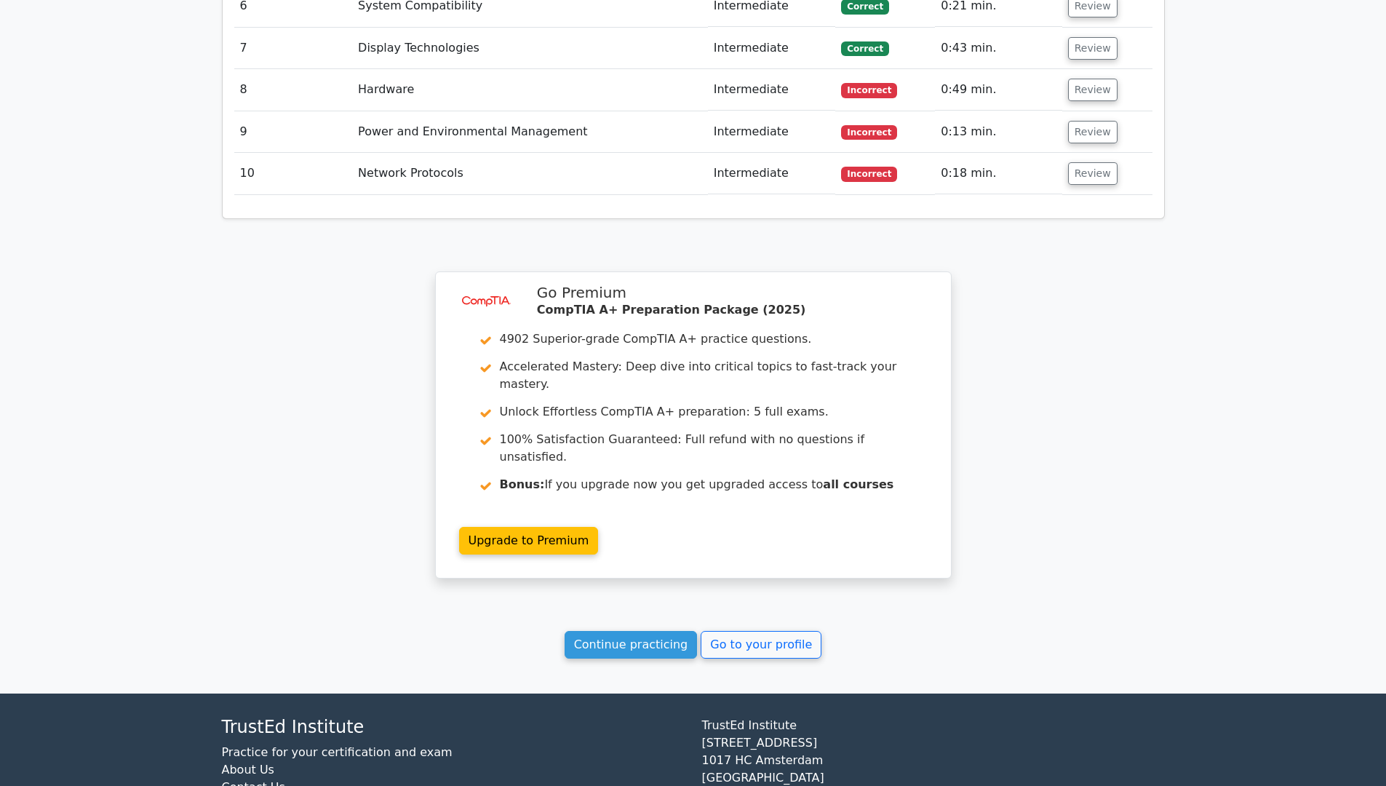
scroll to position [1894, 0]
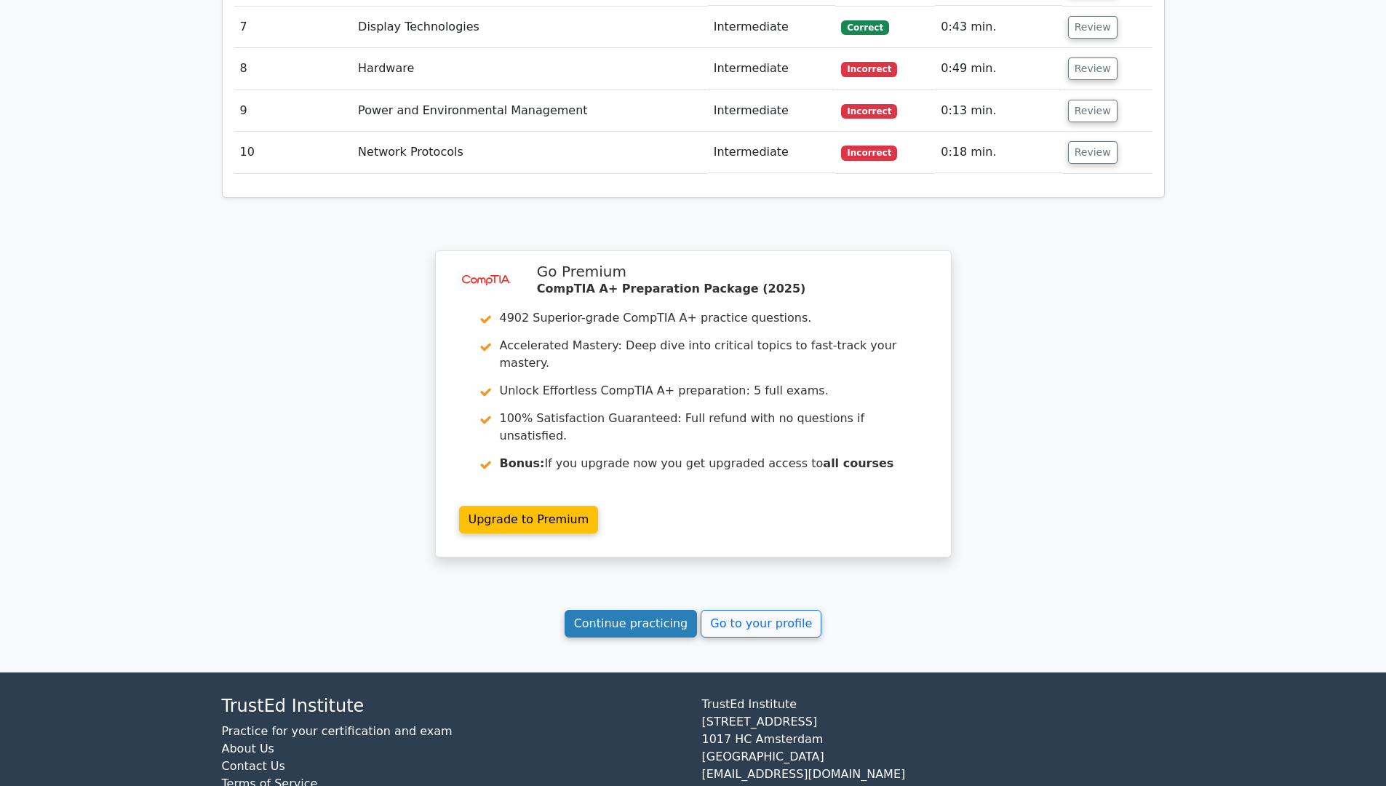
click at [647, 610] on link "Continue practicing" at bounding box center [631, 624] width 133 height 28
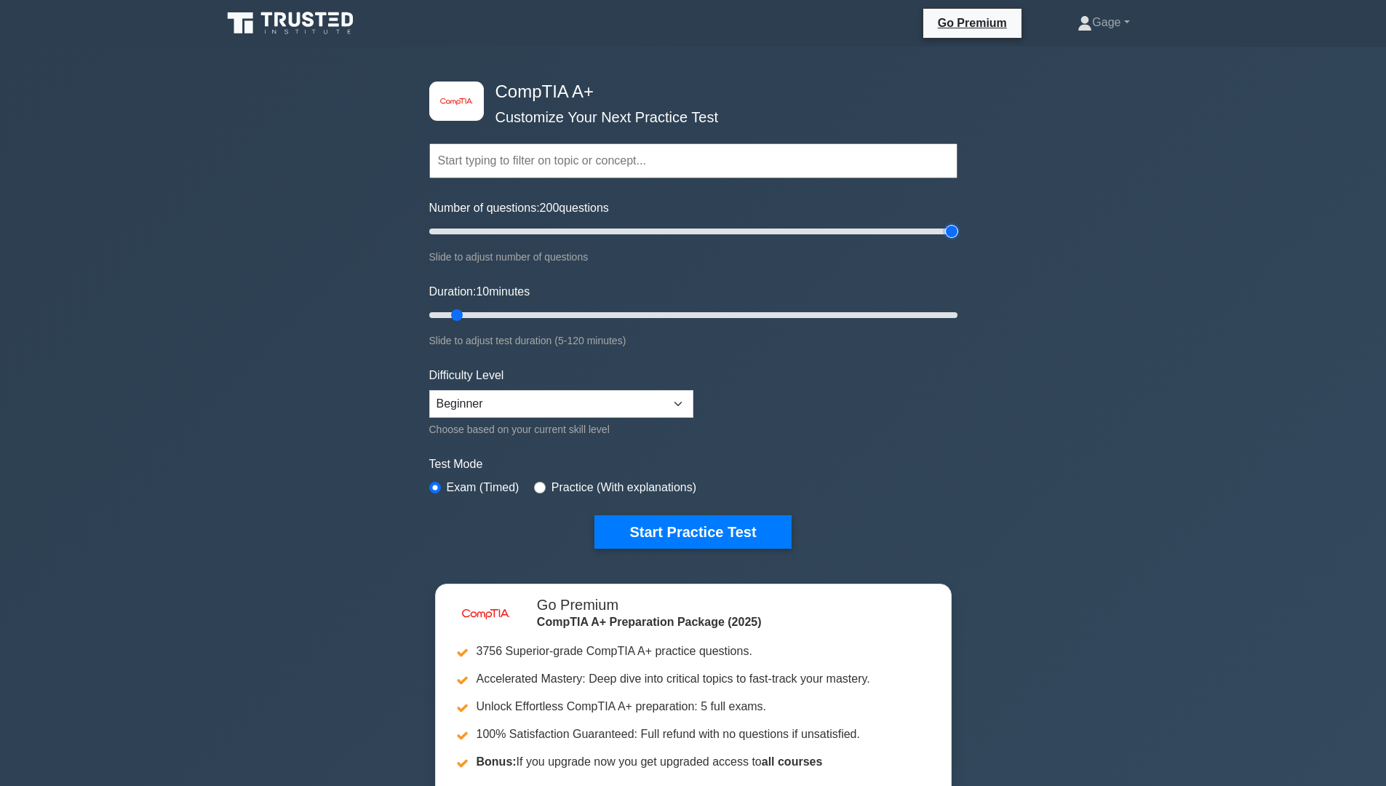
drag, startPoint x: 487, startPoint y: 233, endPoint x: 1066, endPoint y: 238, distance: 578.4
type input "200"
click at [957, 237] on input "Number of questions: 200 questions" at bounding box center [693, 231] width 528 height 17
drag, startPoint x: 533, startPoint y: 319, endPoint x: 1024, endPoint y: 359, distance: 491.9
type input "120"
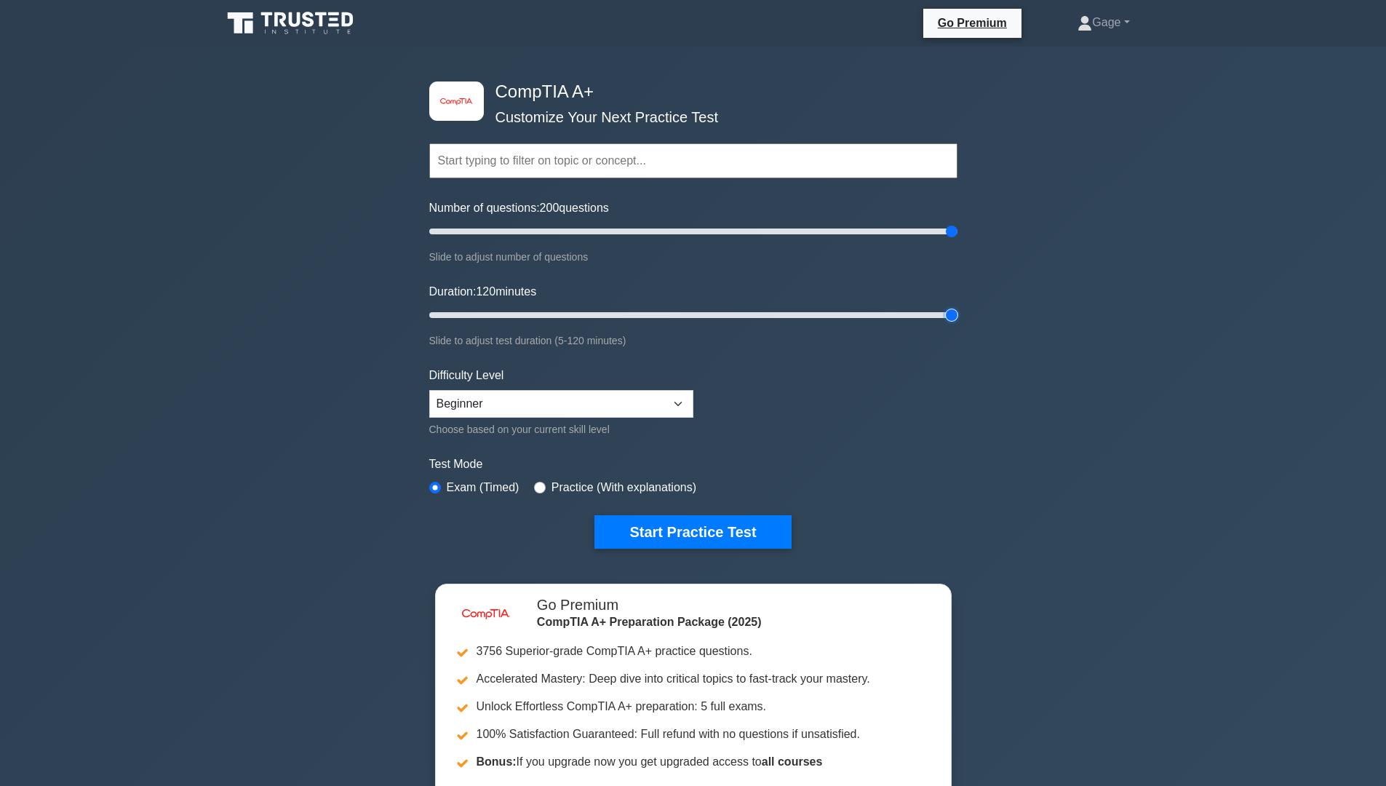
click at [957, 324] on input "Duration: 120 minutes" at bounding box center [693, 314] width 528 height 17
click at [597, 404] on select "Beginner Intermediate Expert" at bounding box center [561, 404] width 264 height 28
click at [429, 390] on select "Beginner Intermediate Expert" at bounding box center [561, 404] width 264 height 28
click at [602, 404] on select "Beginner Intermediate Expert" at bounding box center [561, 404] width 264 height 28
select select "intermediate"
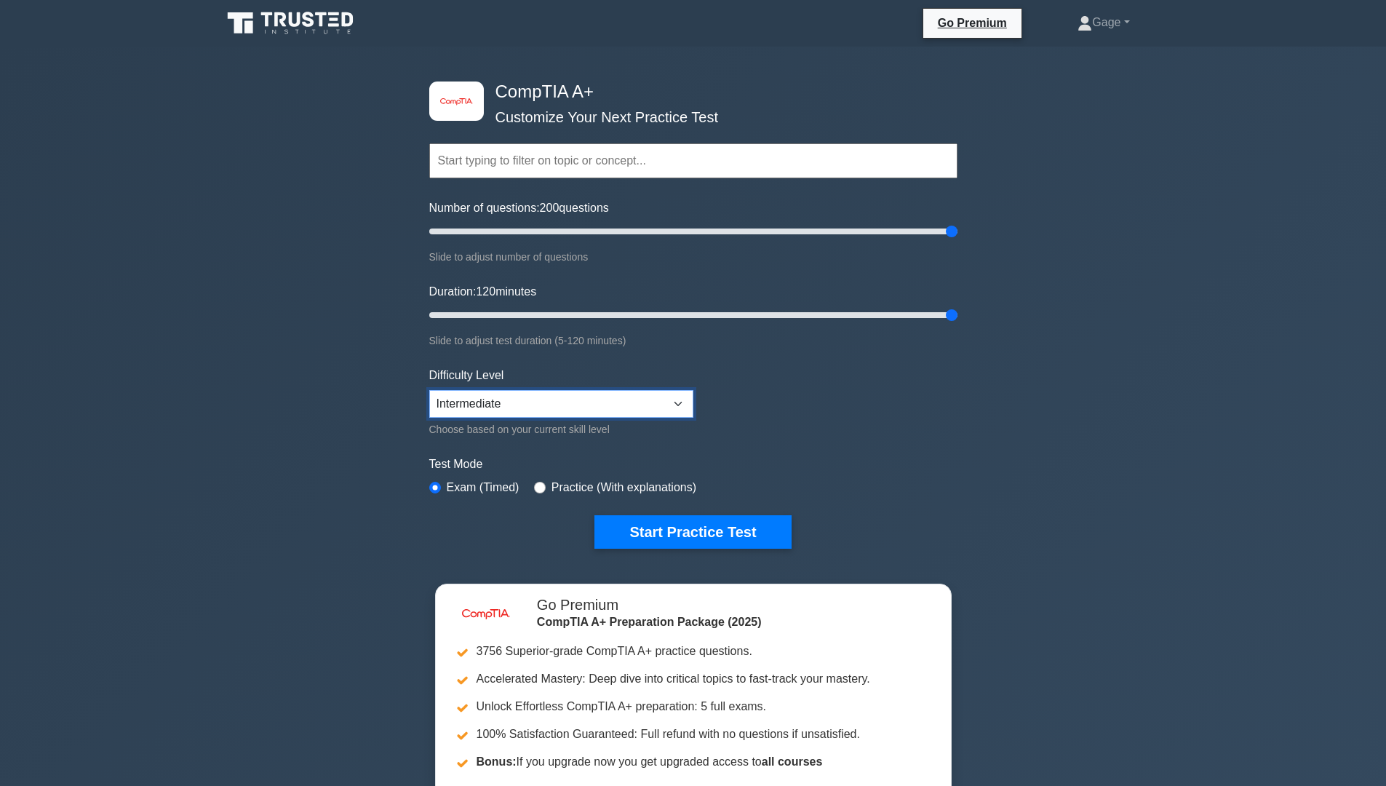
click at [429, 390] on select "Beginner Intermediate Expert" at bounding box center [561, 404] width 264 height 28
click at [589, 479] on label "Practice (With explanations)" at bounding box center [623, 487] width 145 height 17
click at [551, 483] on label "Practice (With explanations)" at bounding box center [623, 487] width 145 height 17
click at [540, 483] on input "radio" at bounding box center [540, 488] width 12 height 12
radio input "true"
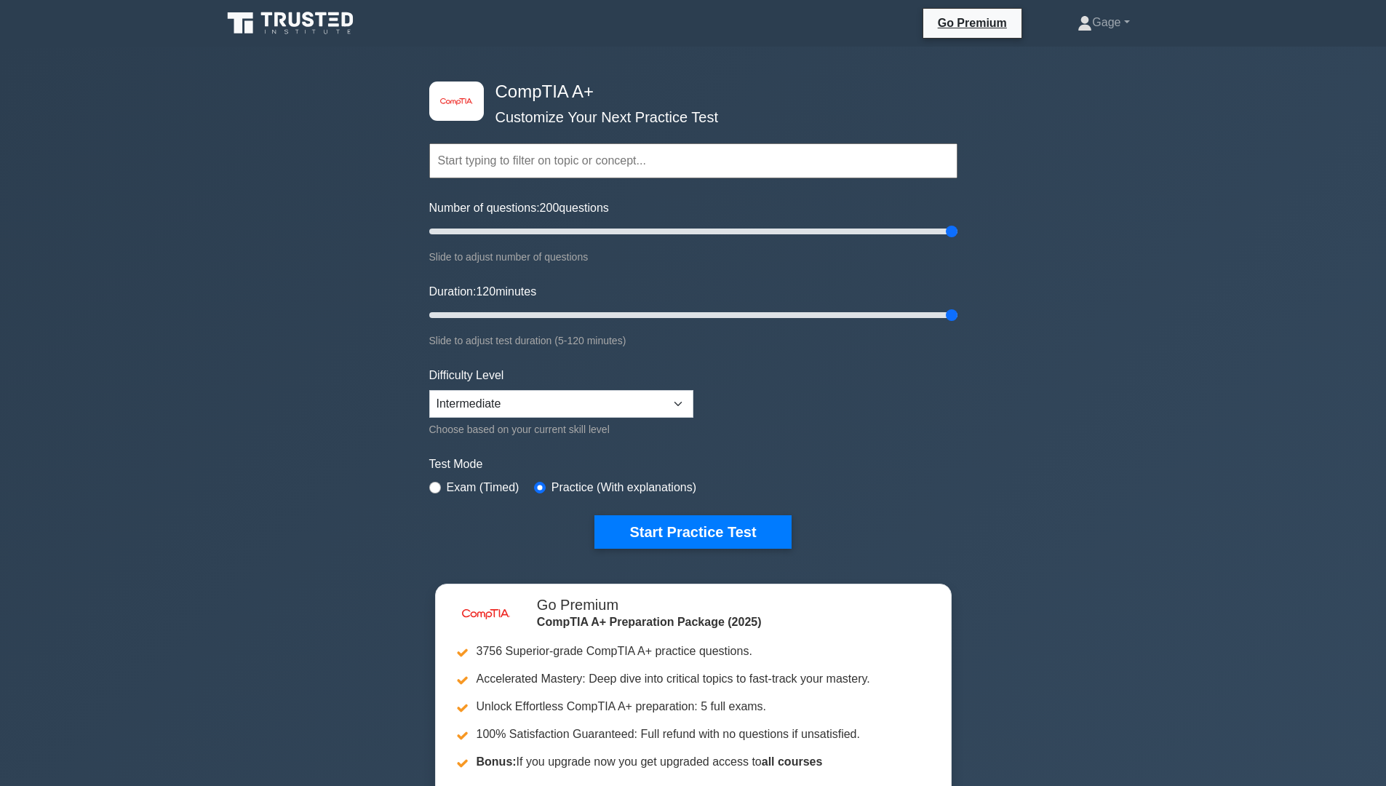
click at [554, 430] on div "Choose based on your current skill level" at bounding box center [561, 428] width 264 height 17
click at [575, 406] on select "Beginner Intermediate Expert" at bounding box center [561, 404] width 264 height 28
click at [429, 390] on select "Beginner Intermediate Expert" at bounding box center [561, 404] width 264 height 28
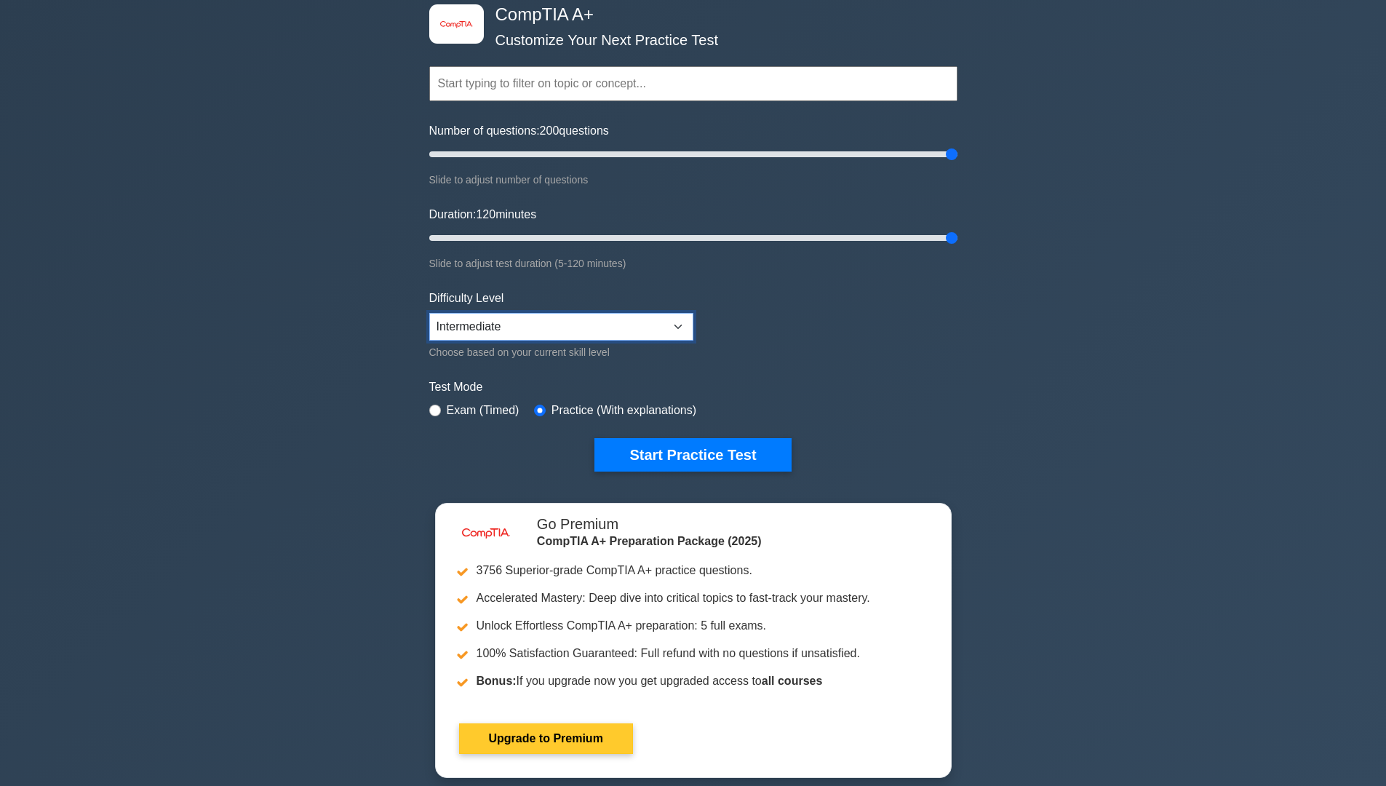
scroll to position [145, 0]
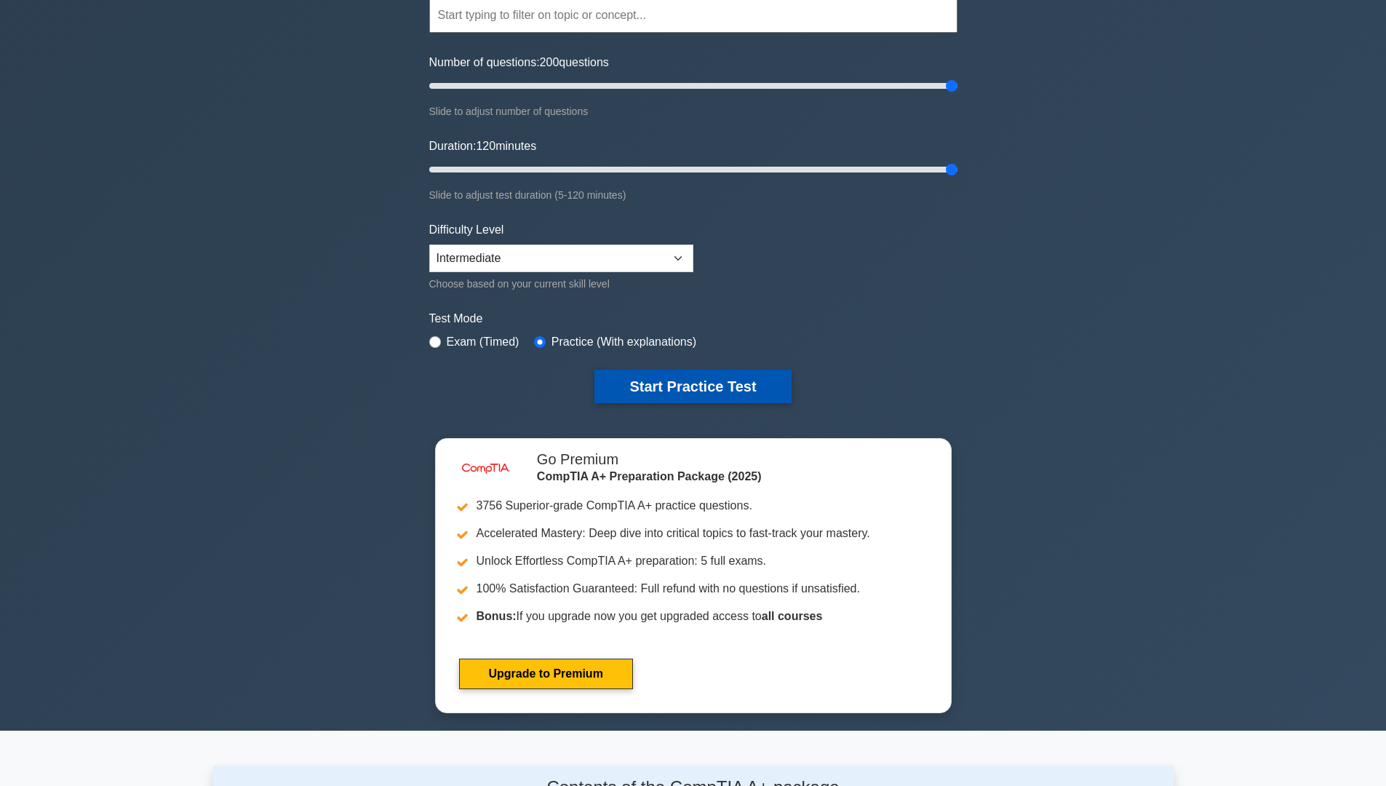
click at [721, 401] on button "Start Practice Test" at bounding box center [692, 386] width 196 height 33
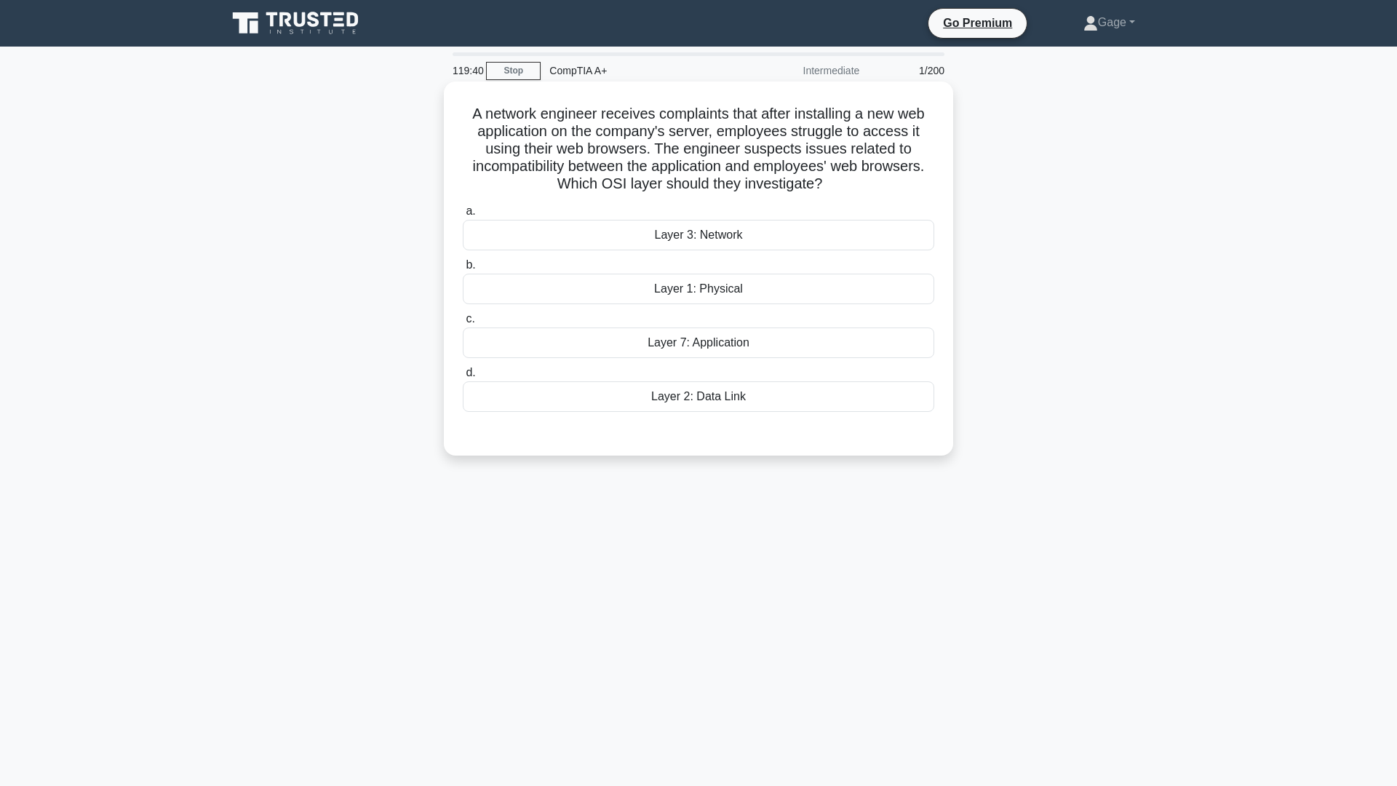
click at [842, 399] on div "Layer 2: Data Link" at bounding box center [698, 396] width 471 height 31
click at [463, 378] on input "d. Layer 2: Data Link" at bounding box center [463, 372] width 0 height 9
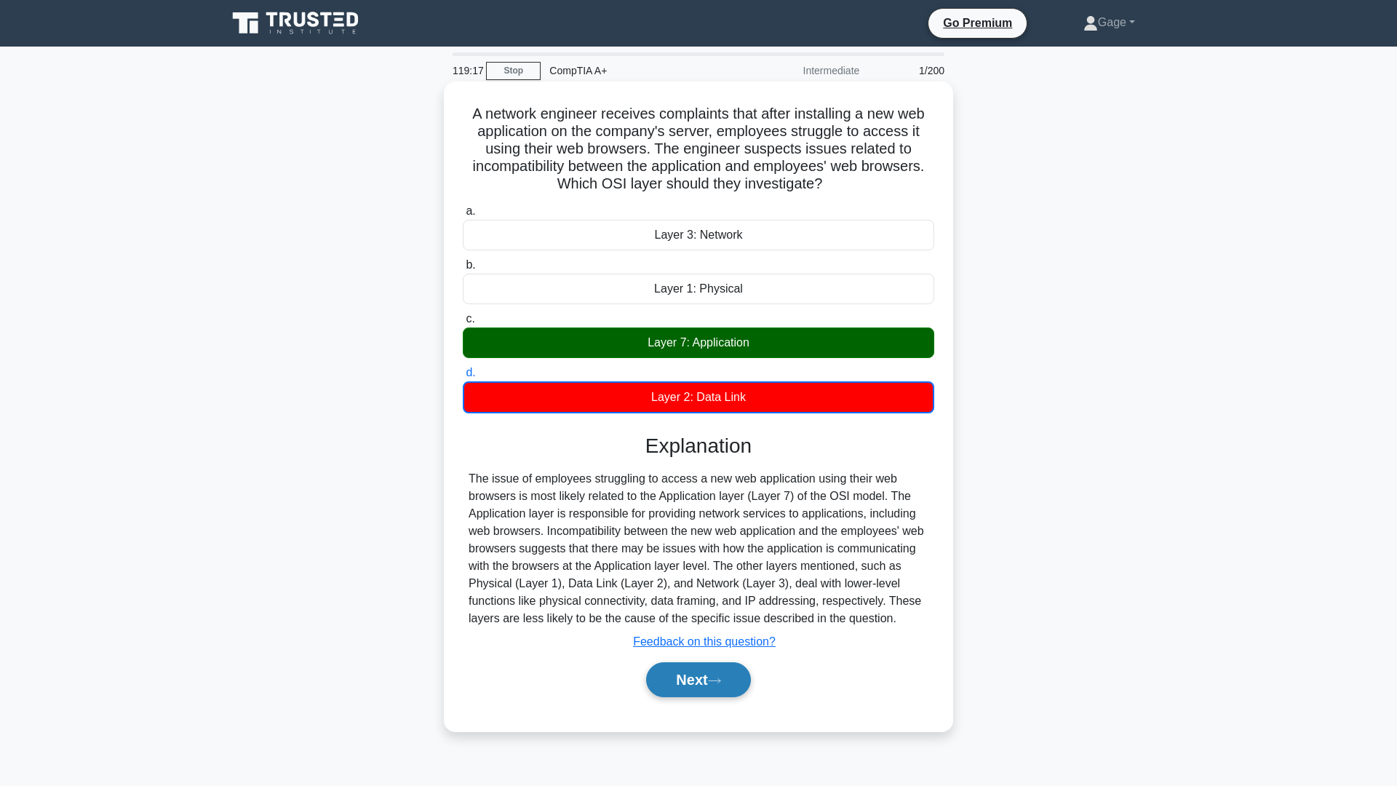
click at [713, 679] on button "Next" at bounding box center [698, 679] width 104 height 35
